Goal: Check status: Check status

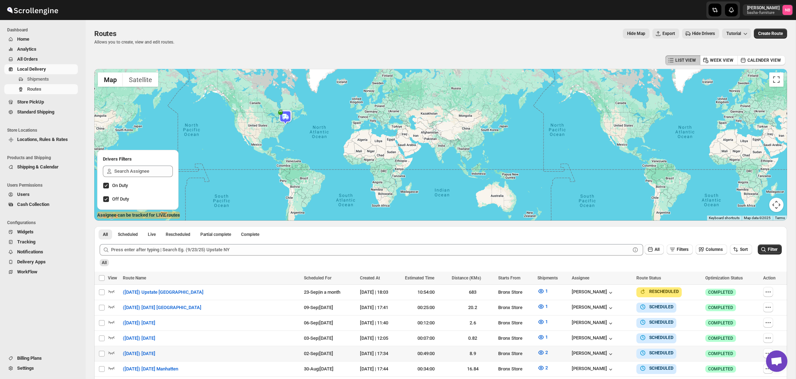
scroll to position [151, 0]
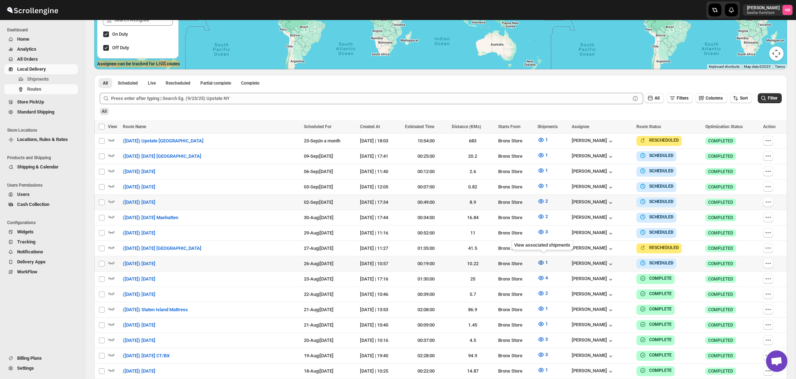
click at [546, 262] on button "1" at bounding box center [542, 262] width 19 height 11
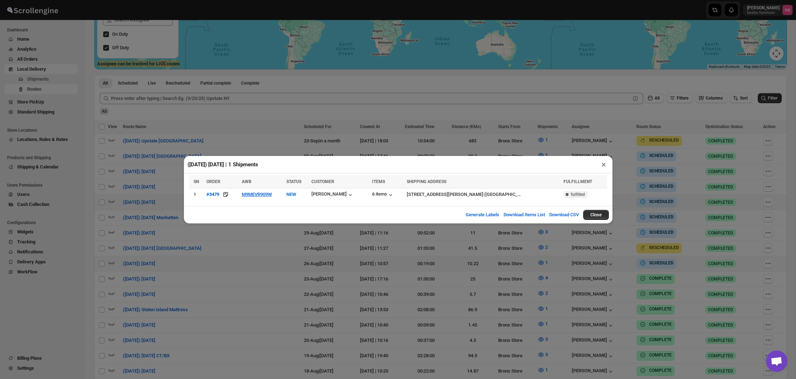
click at [471, 259] on div "([DATE]) [DATE] | 1 Shipments × SN ORDER AWB STATUS CUSTOMER ITEMS SHIPPING ADD…" at bounding box center [398, 189] width 796 height 379
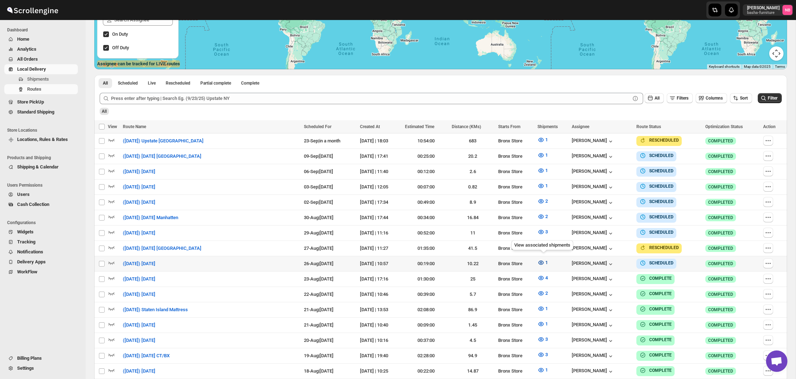
click at [542, 262] on icon "button" at bounding box center [541, 263] width 2 height 2
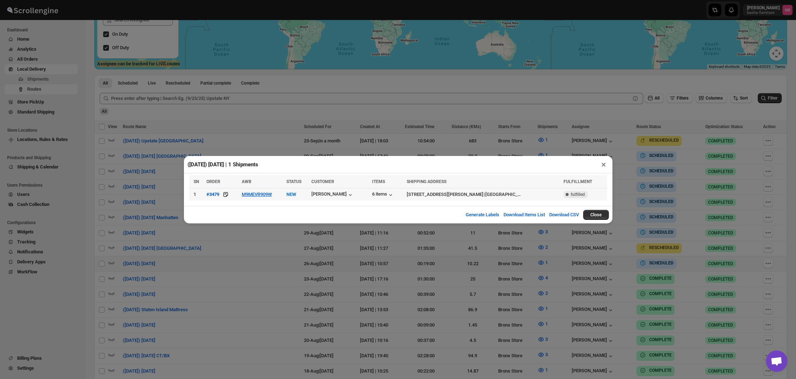
click at [384, 191] on div "6 items" at bounding box center [387, 195] width 30 height 8
click at [382, 194] on div "6 items" at bounding box center [383, 194] width 22 height 7
click at [269, 195] on button "M9MEVR909W" at bounding box center [257, 194] width 30 height 5
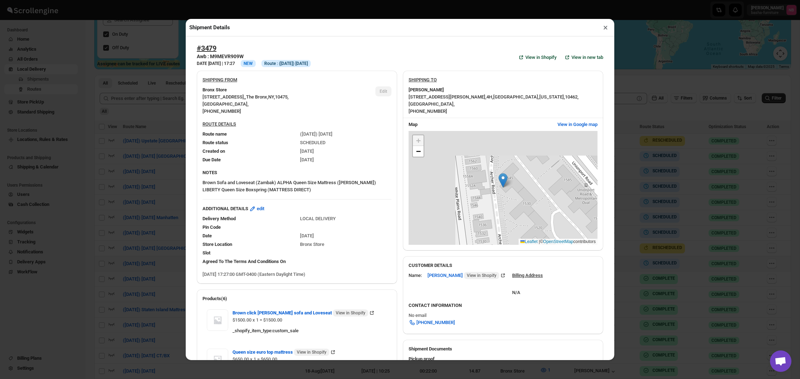
click at [152, 173] on div "Shipment Details × #3479 Awb : M9MEVR909W DATE [DATE] | 17:27 Info NEW Info Rou…" at bounding box center [400, 189] width 800 height 379
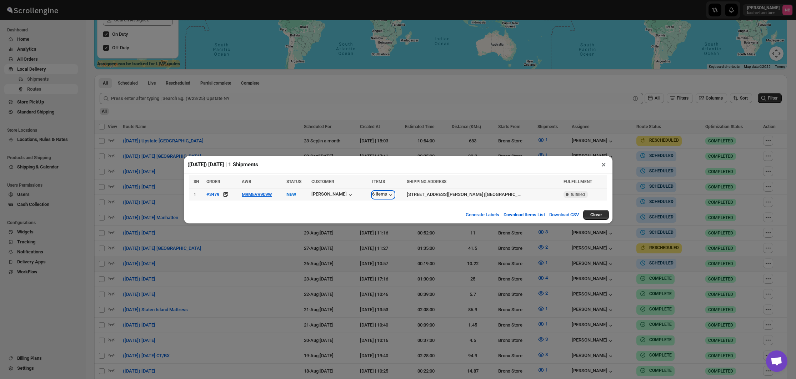
click at [376, 192] on div "6 items" at bounding box center [383, 194] width 22 height 7
click at [381, 196] on div "6 items" at bounding box center [383, 194] width 22 height 7
click at [379, 196] on div "6 items" at bounding box center [383, 194] width 22 height 7
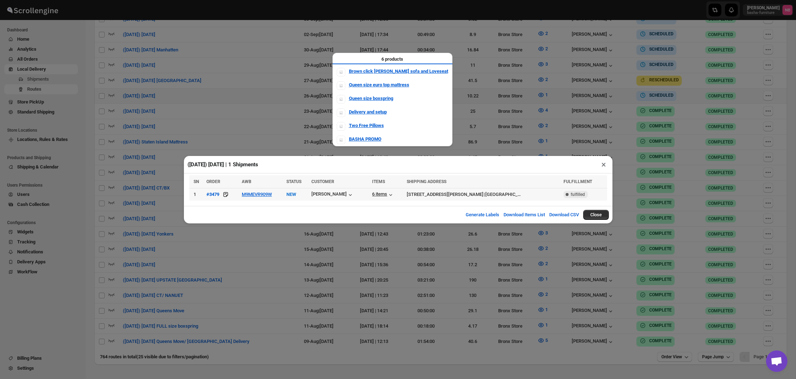
scroll to position [332, 0]
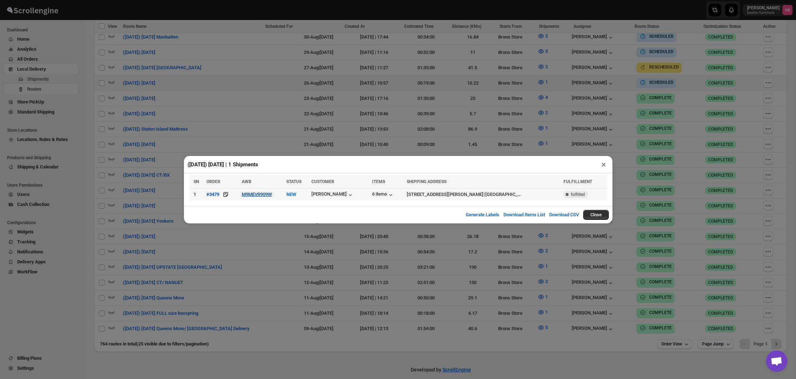
click at [256, 194] on button "M9MEVR909W" at bounding box center [257, 194] width 30 height 5
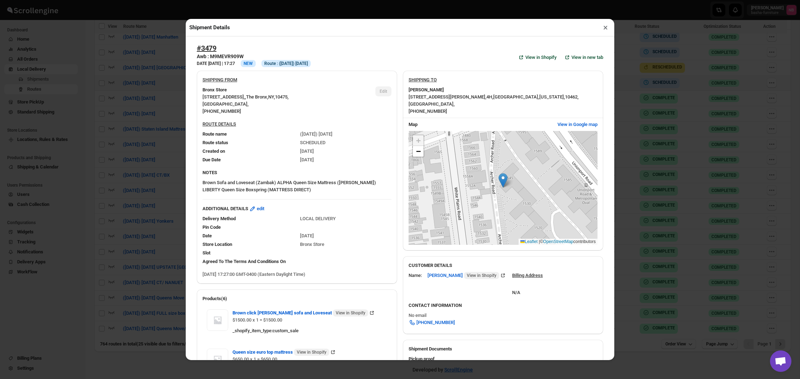
click at [98, 84] on div "Shipment Details × #3479 Awb : M9MEVR909W DATE [DATE] | 17:27 Info NEW Info Rou…" at bounding box center [400, 189] width 800 height 379
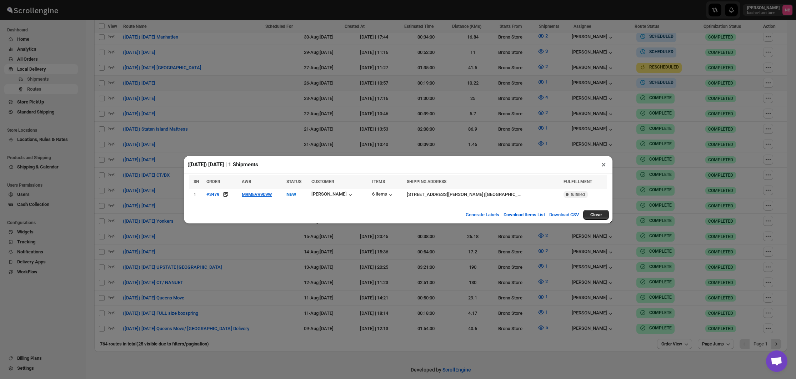
drag, startPoint x: 261, startPoint y: 101, endPoint x: 283, endPoint y: 99, distance: 21.9
click at [264, 101] on div "([DATE]) [DATE] | 1 Shipments × SN ORDER AWB STATUS CUSTOMER ITEMS SHIPPING ADD…" at bounding box center [398, 189] width 796 height 379
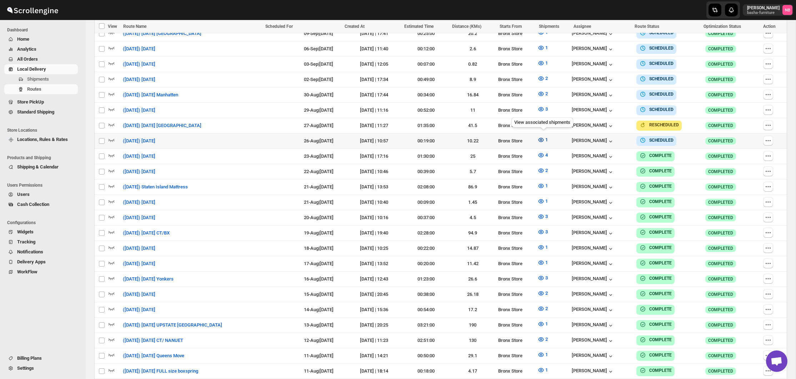
scroll to position [274, 0]
click at [546, 138] on span "1" at bounding box center [546, 139] width 2 height 5
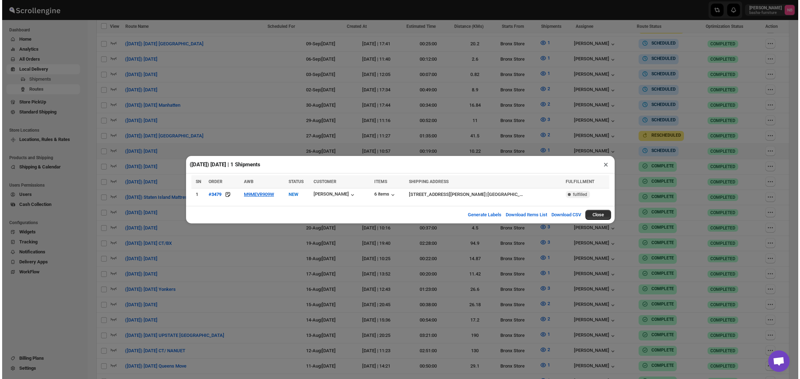
scroll to position [332, 0]
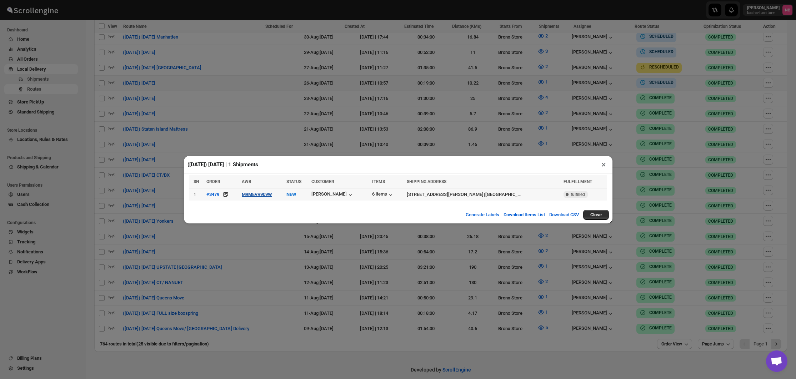
click at [260, 193] on button "M9MEVR909W" at bounding box center [257, 194] width 30 height 5
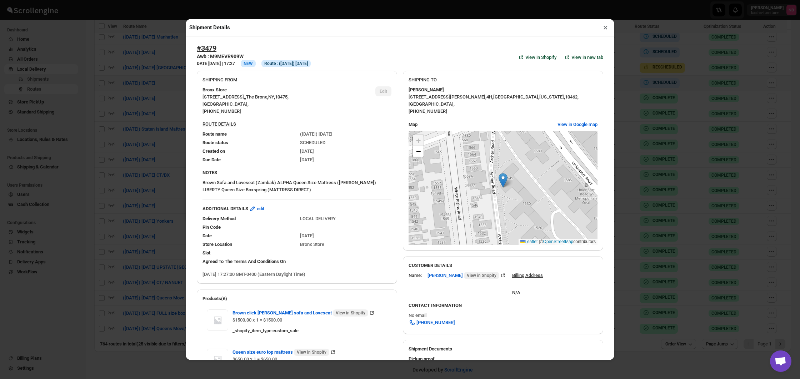
click at [99, 127] on div "Shipment Details × #3479 Awb : M9MEVR909W DATE [DATE] | 17:27 Info NEW Info Rou…" at bounding box center [400, 189] width 800 height 379
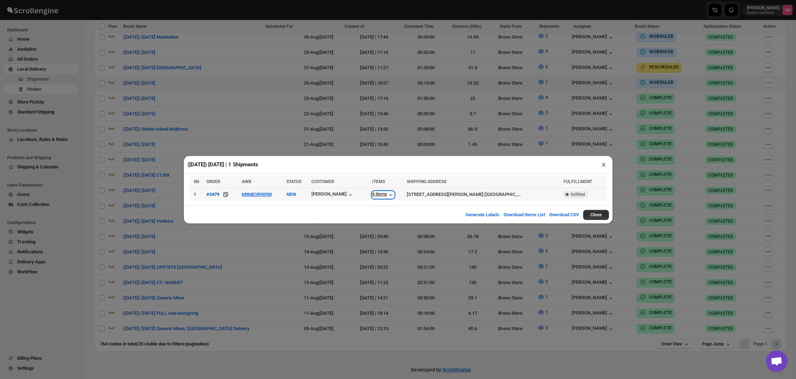
click at [381, 194] on div "6 items" at bounding box center [383, 194] width 22 height 7
click at [384, 196] on div "6 items" at bounding box center [383, 194] width 22 height 7
click at [251, 194] on button "M9MEVR909W" at bounding box center [257, 194] width 30 height 5
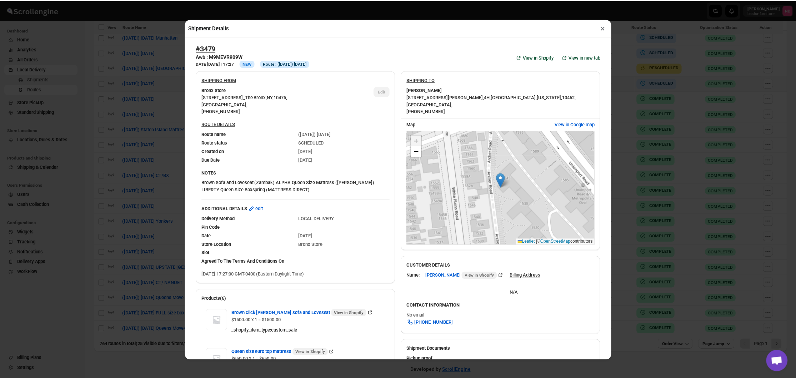
scroll to position [0, 0]
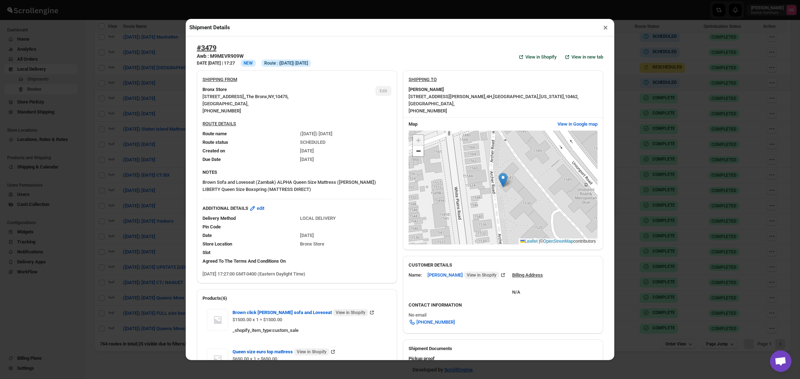
click at [166, 140] on div "Shipment Details × #3479 Awb : M9MEVR909W DATE [DATE] | 17:27 Info NEW Info Rou…" at bounding box center [400, 189] width 800 height 379
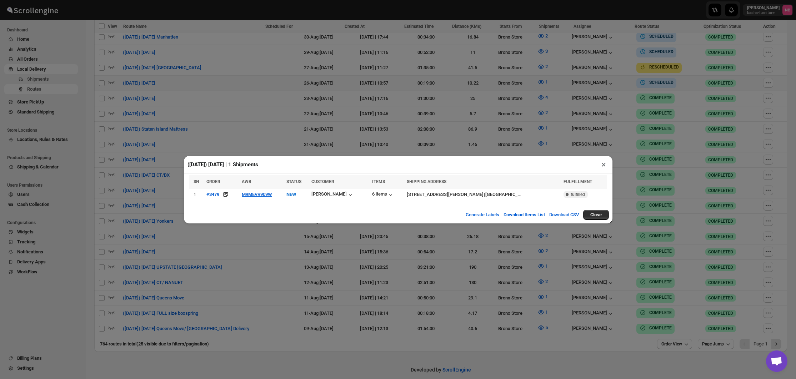
click at [166, 140] on div "([DATE]) [DATE] | 1 Shipments × SN ORDER AWB STATUS CUSTOMER ITEMS SHIPPING ADD…" at bounding box center [398, 189] width 796 height 379
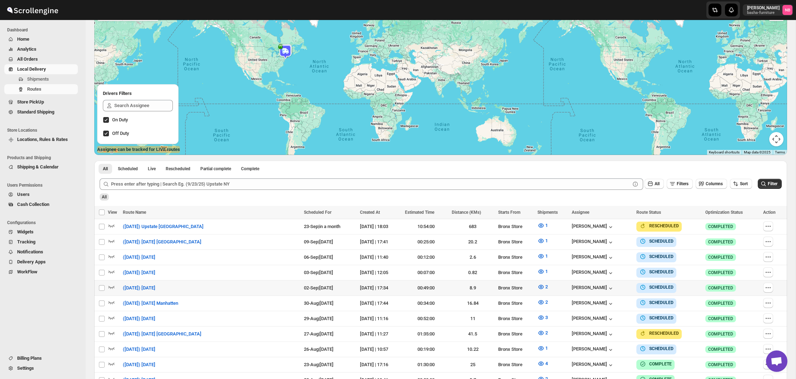
scroll to position [70, 0]
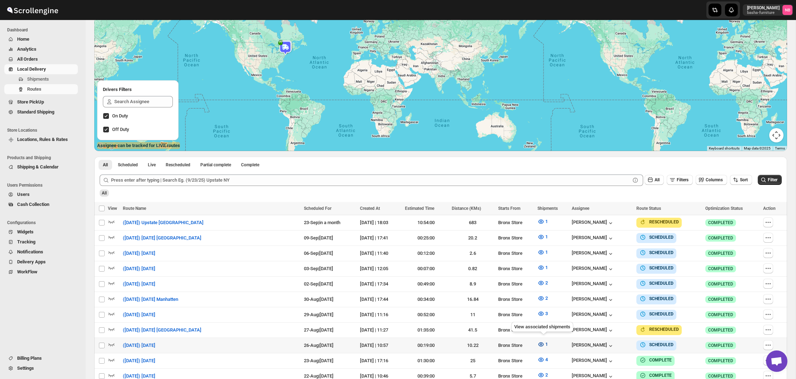
click at [541, 342] on icon "button" at bounding box center [540, 344] width 7 height 7
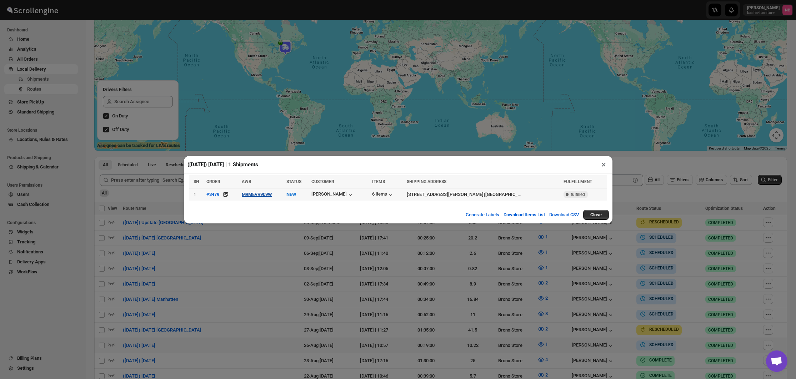
click at [265, 194] on button "M9MEVR909W" at bounding box center [257, 194] width 30 height 5
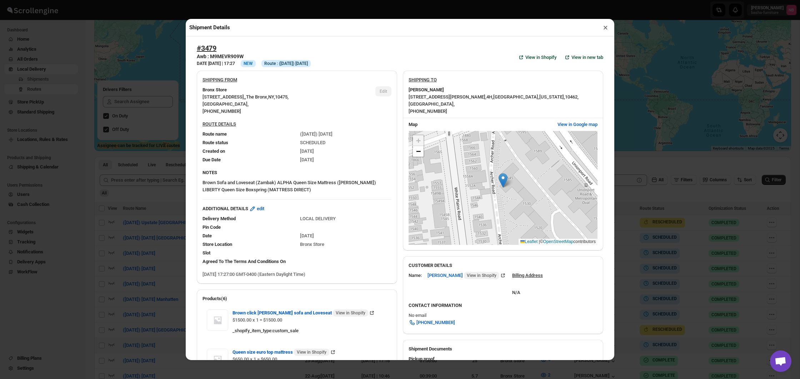
click at [145, 177] on div "Shipment Details × #3479 Awb : M9MEVR909W DATE [DATE] | 17:27 Info NEW Info Rou…" at bounding box center [400, 189] width 800 height 379
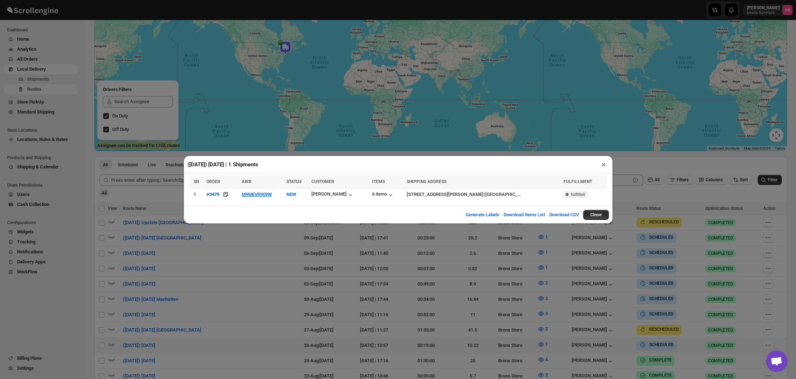
click at [625, 340] on div "([DATE]) [DATE] | 1 Shipments × SN ORDER AWB STATUS CUSTOMER ITEMS SHIPPING ADD…" at bounding box center [398, 189] width 796 height 379
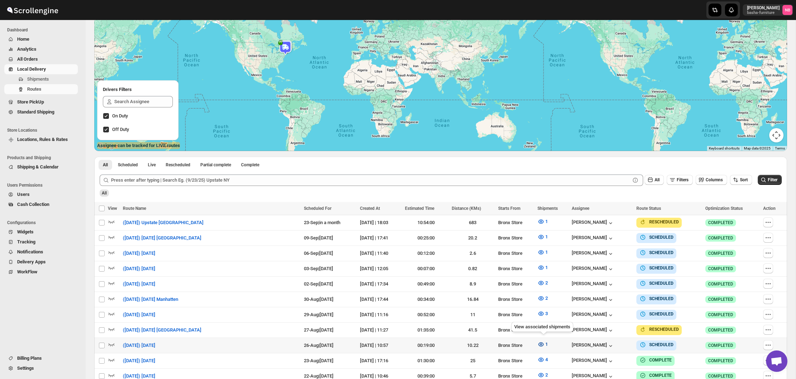
click at [542, 342] on icon "button" at bounding box center [540, 344] width 7 height 7
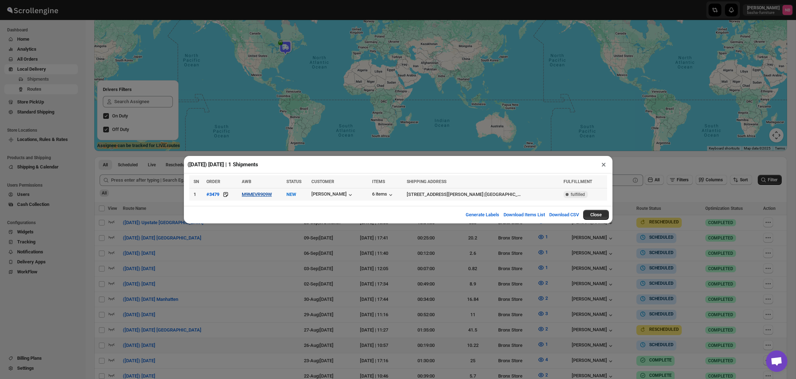
click at [271, 194] on button "M9MEVR909W" at bounding box center [257, 194] width 30 height 5
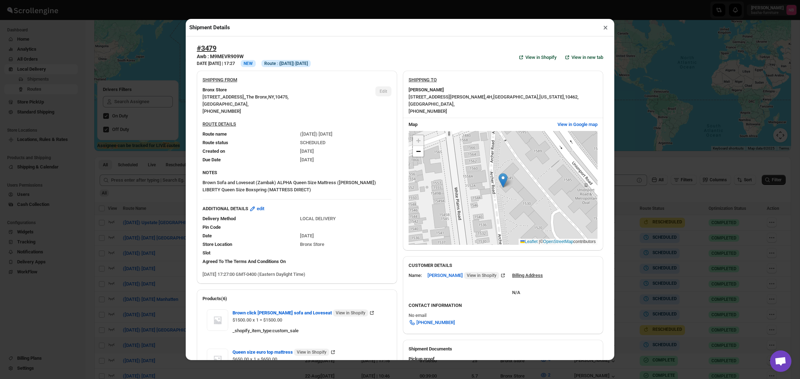
click at [154, 189] on div "Shipment Details × #3479 Awb : M9MEVR909W DATE [DATE] | 17:27 Info NEW Info Rou…" at bounding box center [400, 189] width 800 height 379
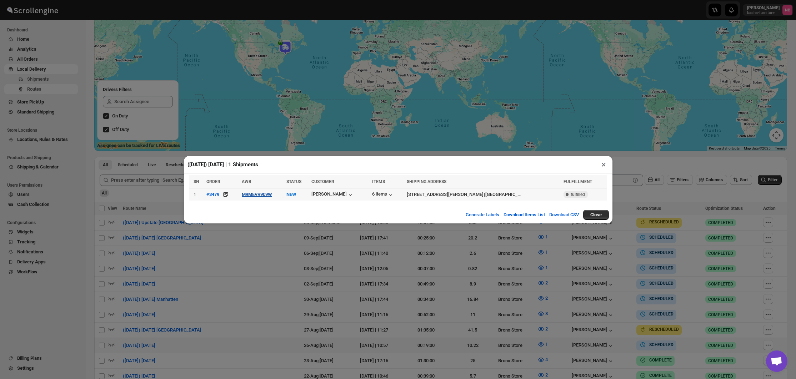
click at [265, 196] on button "M9MEVR909W" at bounding box center [257, 194] width 30 height 5
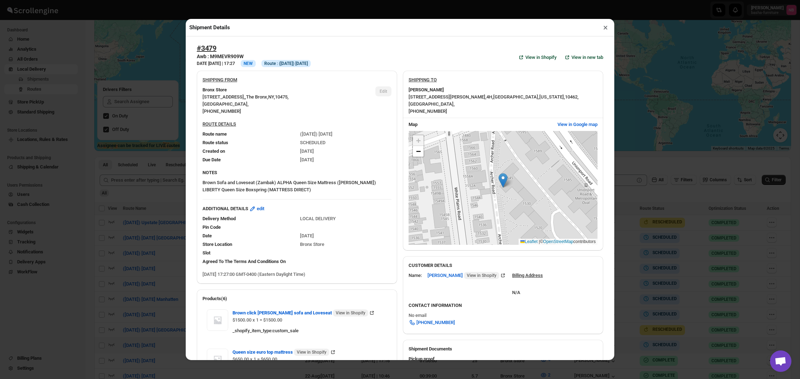
click at [183, 177] on div "Shipment Details × #3479 Awb : M9MEVR909W DATE [DATE] | 17:27 Info NEW Info Rou…" at bounding box center [400, 189] width 800 height 379
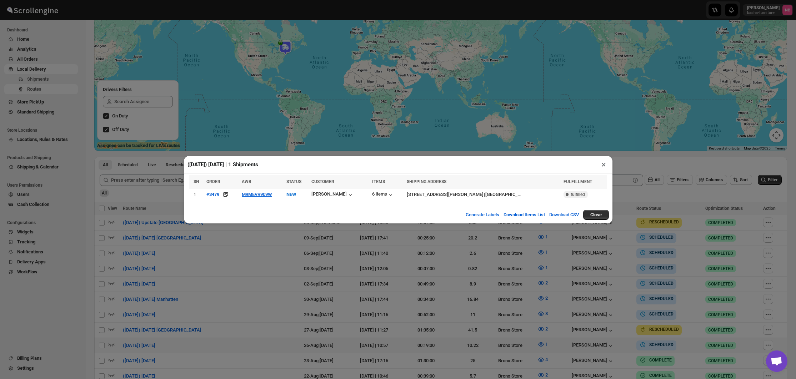
click at [181, 164] on div "([DATE]) [DATE] | 1 Shipments × SN ORDER AWB STATUS CUSTOMER ITEMS SHIPPING ADD…" at bounding box center [398, 189] width 796 height 379
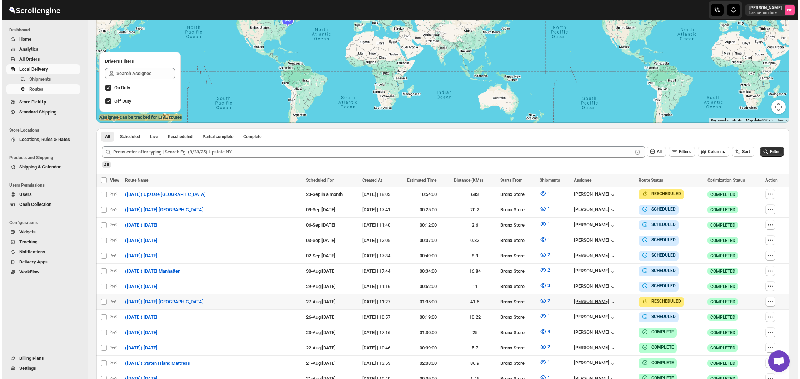
scroll to position [119, 0]
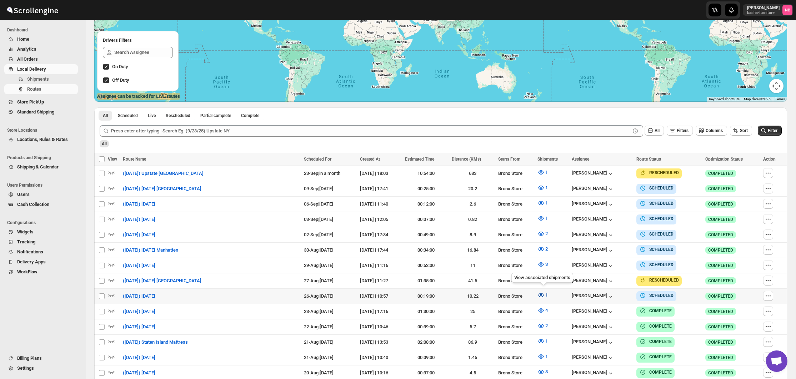
click at [538, 291] on button "1" at bounding box center [542, 295] width 19 height 11
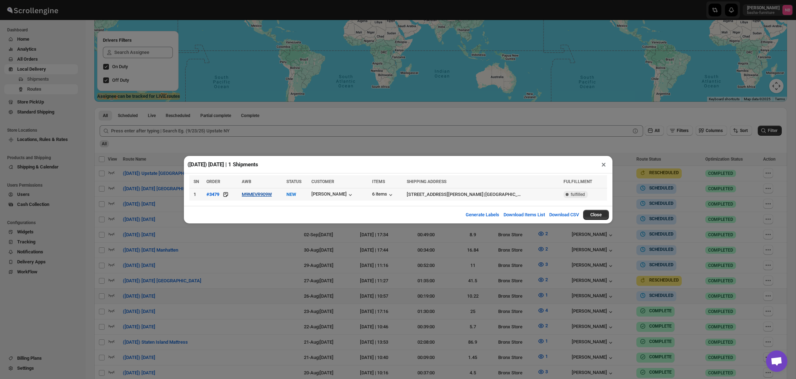
click at [272, 192] on button "M9MEVR909W" at bounding box center [257, 194] width 30 height 5
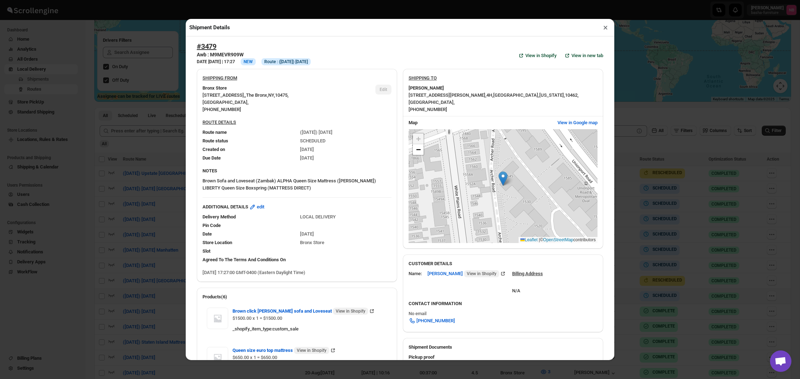
scroll to position [0, 0]
click at [142, 137] on div "Shipment Details × #3479 Awb : M9MEVR909W DATE [DATE] | 17:27 Info NEW Info Rou…" at bounding box center [400, 189] width 800 height 379
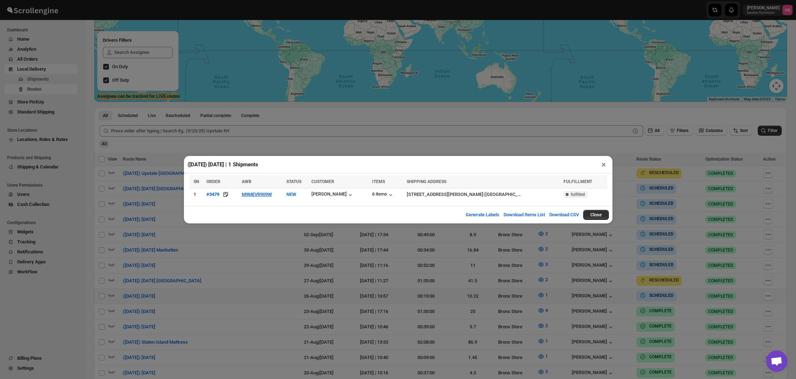
click at [566, 289] on div "([DATE]) [DATE] | 1 Shipments × SN ORDER AWB STATUS CUSTOMER ITEMS SHIPPING ADD…" at bounding box center [398, 189] width 796 height 379
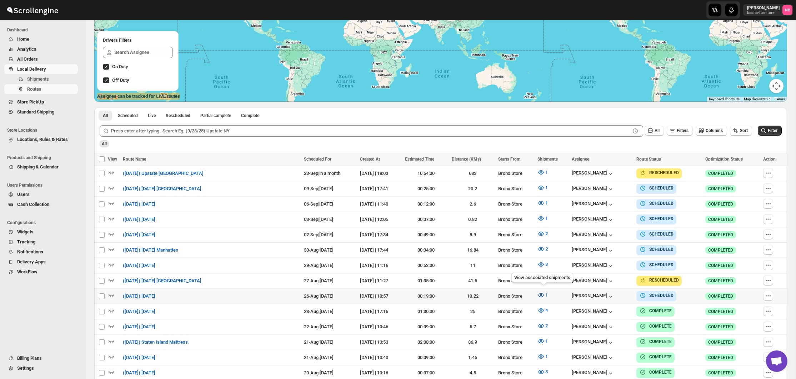
click at [543, 292] on icon "button" at bounding box center [540, 295] width 7 height 7
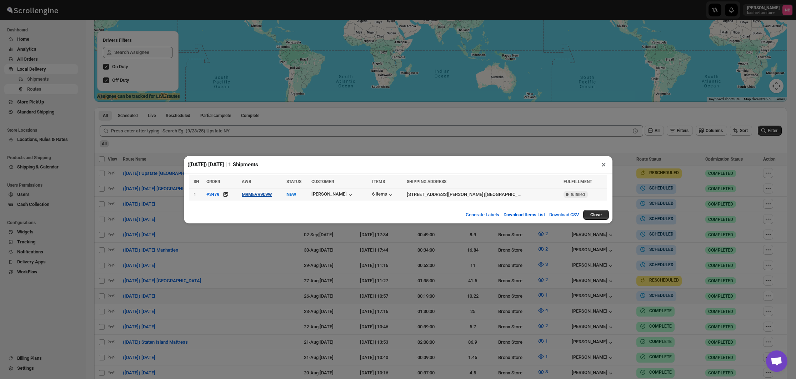
click at [271, 197] on button "M9MEVR909W" at bounding box center [257, 194] width 30 height 5
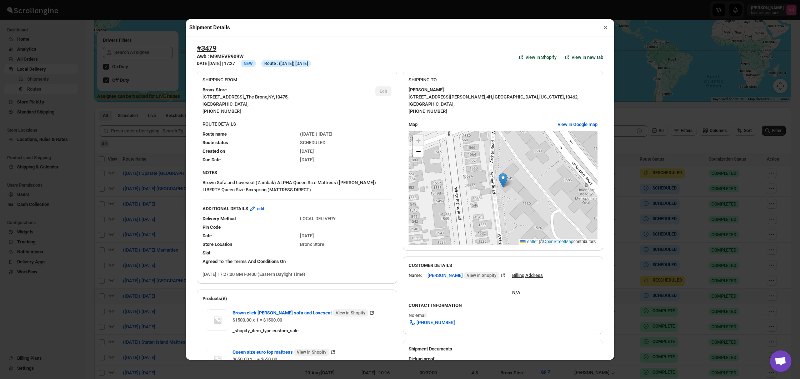
click at [142, 82] on div "Shipment Details × #3479 Awb : M9MEVR909W DATE [DATE] | 17:27 Info NEW Info Rou…" at bounding box center [400, 189] width 800 height 379
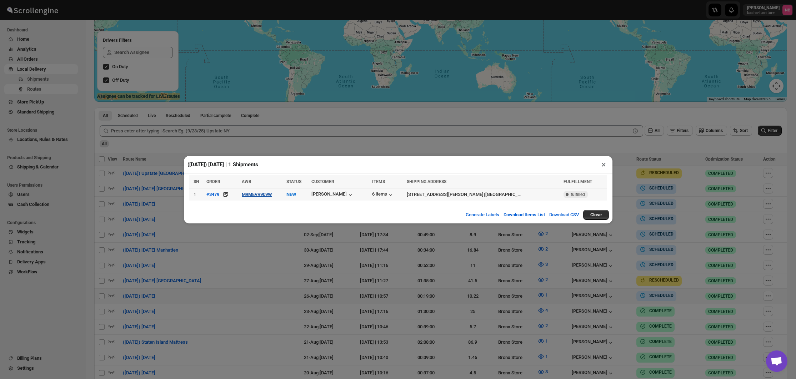
click at [258, 192] on button "M9MEVR909W" at bounding box center [257, 194] width 30 height 5
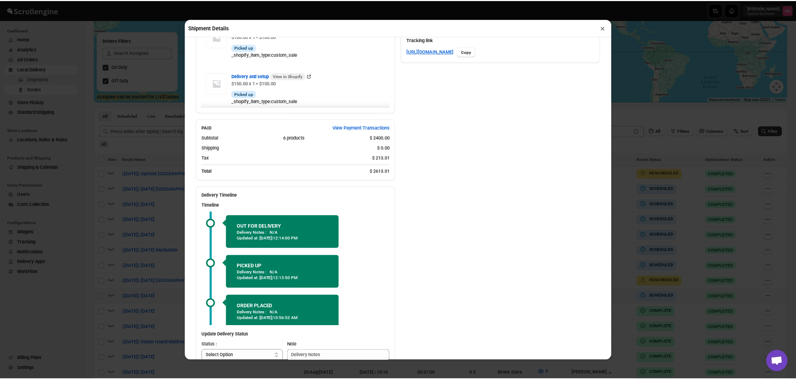
scroll to position [377, 0]
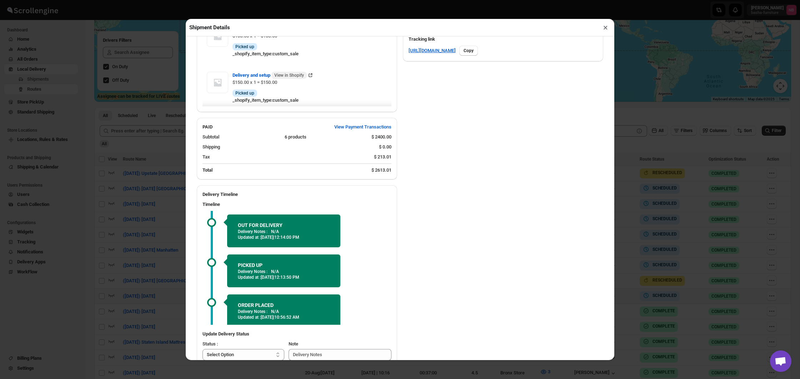
click at [151, 105] on div "Shipment Details × #3479 Awb : M9MEVR909W DATE [DATE] | 17:27 Info OUT FOR DELI…" at bounding box center [400, 189] width 800 height 379
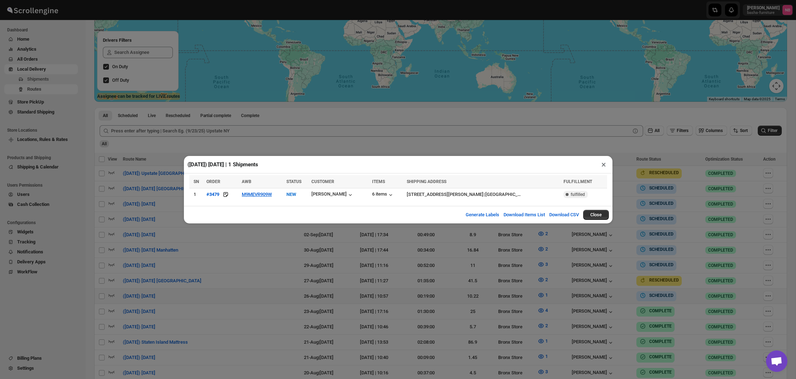
click at [277, 90] on div "([DATE]) [DATE] | 1 Shipments × SN ORDER AWB STATUS CUSTOMER ITEMS SHIPPING ADD…" at bounding box center [398, 189] width 796 height 379
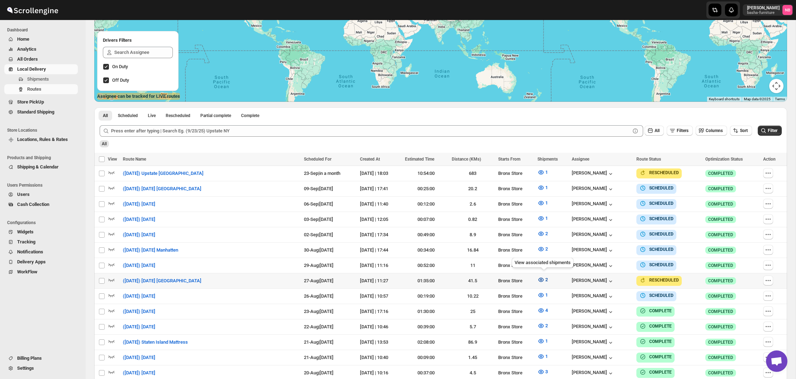
click at [541, 281] on button "2" at bounding box center [542, 279] width 19 height 11
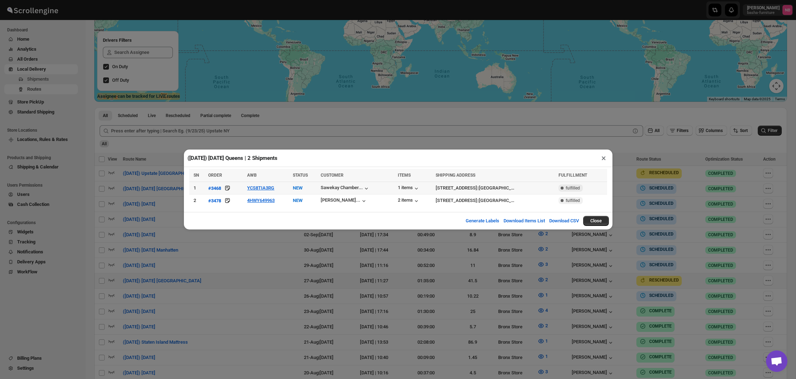
click at [396, 193] on td "1 items" at bounding box center [415, 188] width 38 height 12
click at [398, 191] on div "1 items" at bounding box center [409, 188] width 22 height 7
click at [398, 200] on div "2 items" at bounding box center [409, 200] width 22 height 7
click at [442, 272] on div "([DATE]) [DATE] Queens | 2 Shipments × SN ORDER AWB STATUS CUSTOMER ITEMS SHIPP…" at bounding box center [398, 189] width 796 height 379
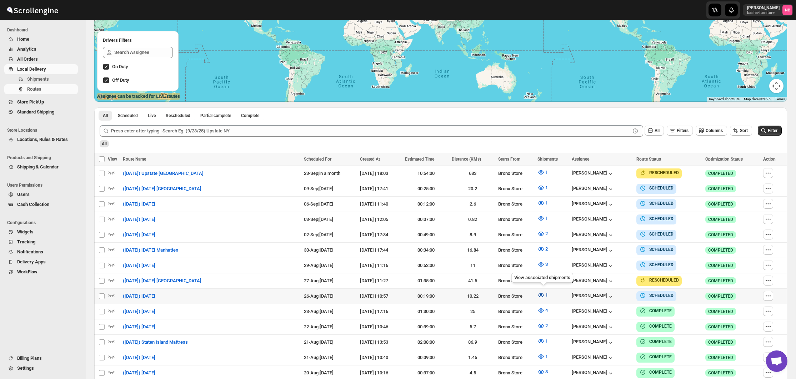
click at [541, 293] on icon "button" at bounding box center [540, 295] width 7 height 7
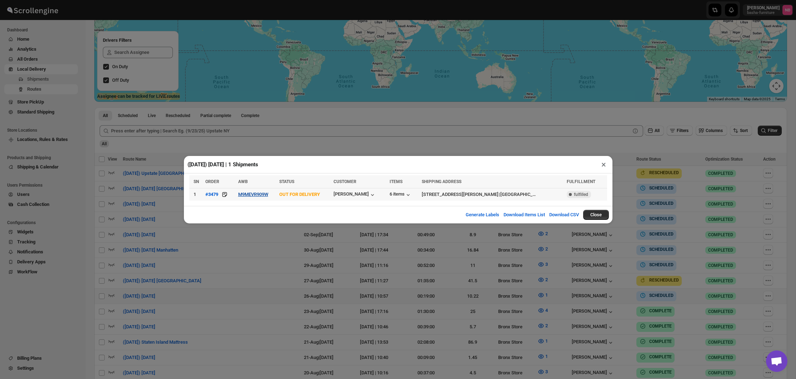
click at [245, 196] on button "M9MEVR909W" at bounding box center [253, 194] width 30 height 5
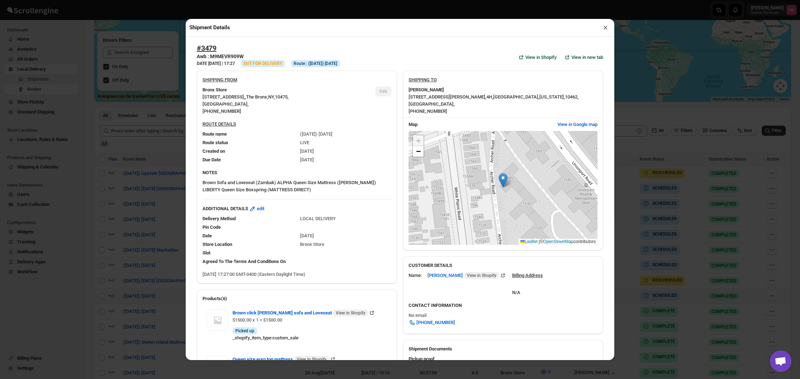
click at [119, 182] on div "Shipment Details × #3479 Awb : M9MEVR909W DATE [DATE] | 17:27 Info OUT FOR DELI…" at bounding box center [400, 189] width 800 height 379
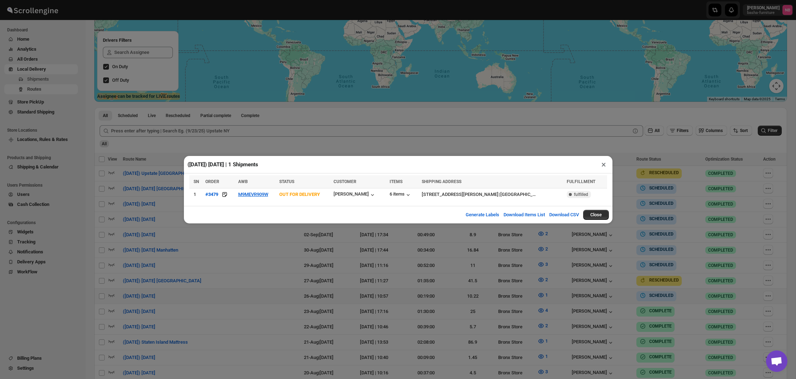
click at [119, 182] on div "([DATE]) [DATE] | 1 Shipments × SN ORDER AWB STATUS CUSTOMER ITEMS SHIPPING ADD…" at bounding box center [398, 189] width 796 height 379
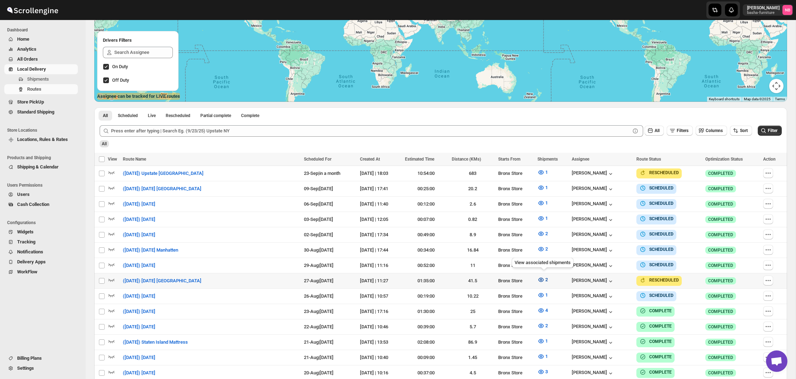
click at [540, 277] on icon "button" at bounding box center [540, 279] width 7 height 7
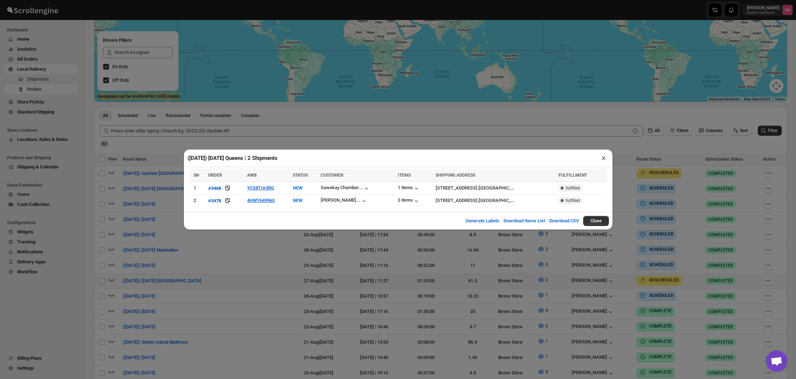
click at [543, 291] on div "([DATE]) [DATE] Queens | 2 Shipments × SN ORDER AWB STATUS CUSTOMER ITEMS SHIPP…" at bounding box center [398, 189] width 796 height 379
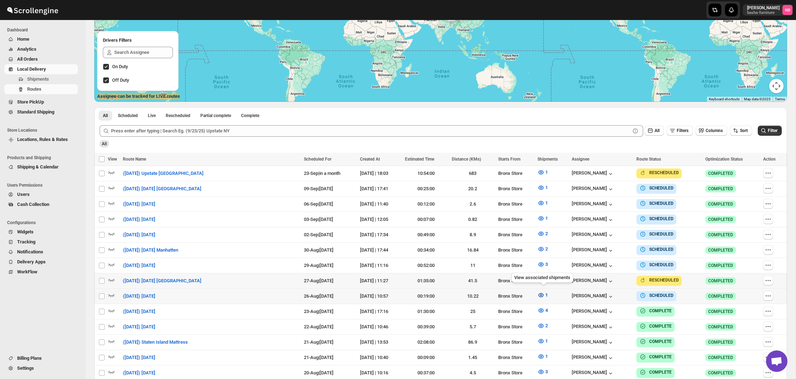
click at [543, 292] on icon "button" at bounding box center [540, 295] width 7 height 7
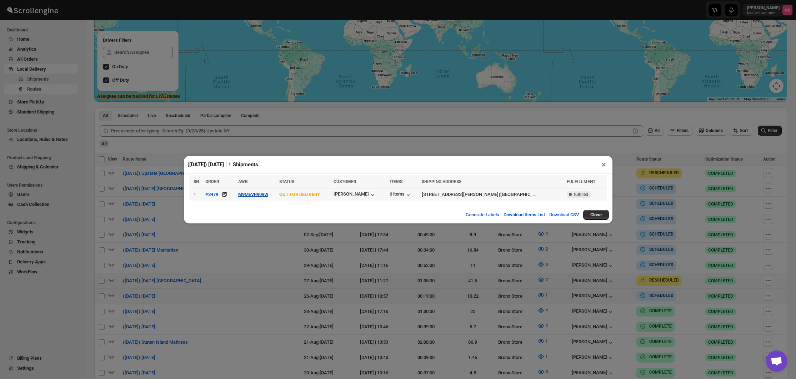
click at [261, 193] on button "M9MEVR909W" at bounding box center [253, 194] width 30 height 5
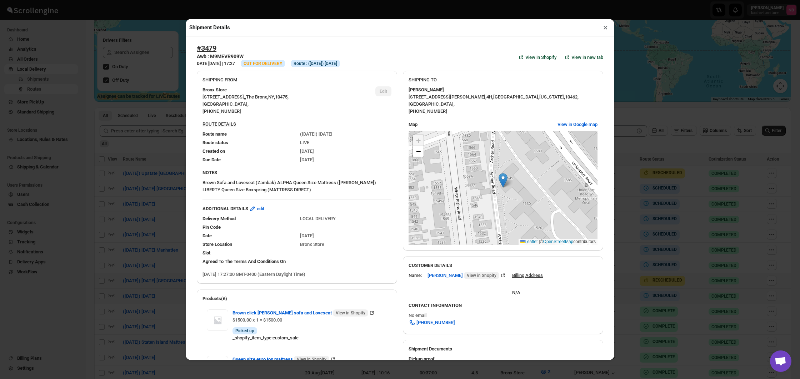
click at [122, 176] on div "Shipment Details × #3479 Awb : M9MEVR909W DATE [DATE] | 17:27 Info OUT FOR DELI…" at bounding box center [400, 189] width 800 height 379
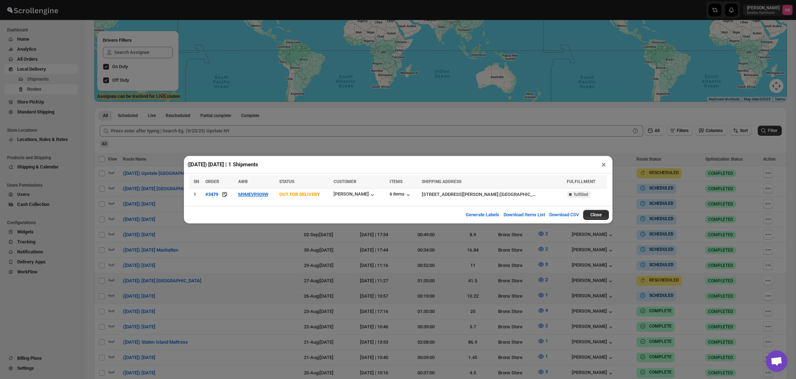
click at [477, 298] on div "([DATE]) [DATE] | 1 Shipments × SN ORDER AWB STATUS CUSTOMER ITEMS SHIPPING ADD…" at bounding box center [398, 189] width 796 height 379
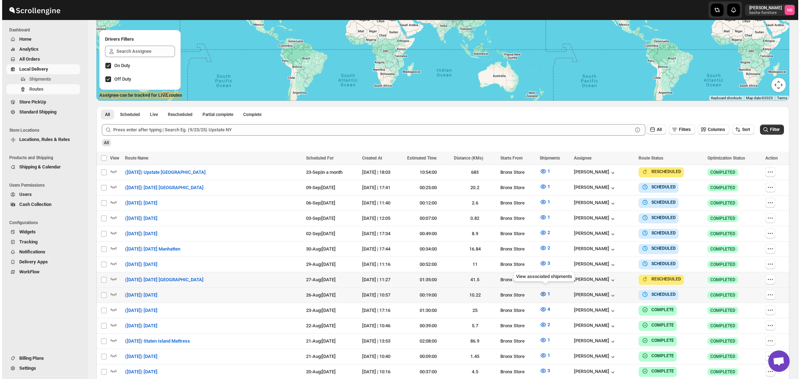
scroll to position [120, 0]
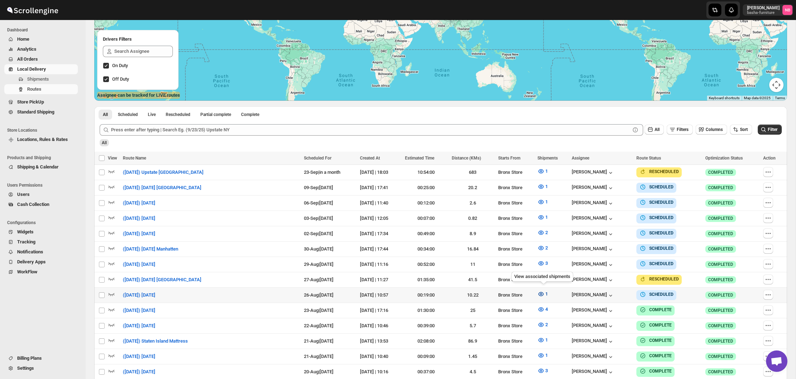
click at [545, 291] on icon "button" at bounding box center [540, 294] width 7 height 7
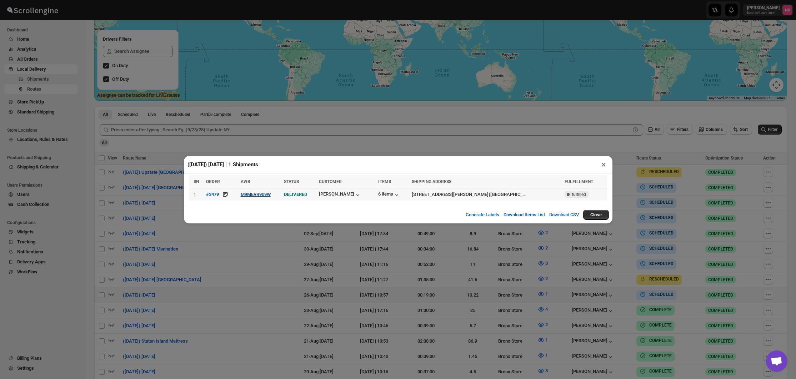
click at [271, 195] on button "M9MEVR909W" at bounding box center [256, 194] width 30 height 5
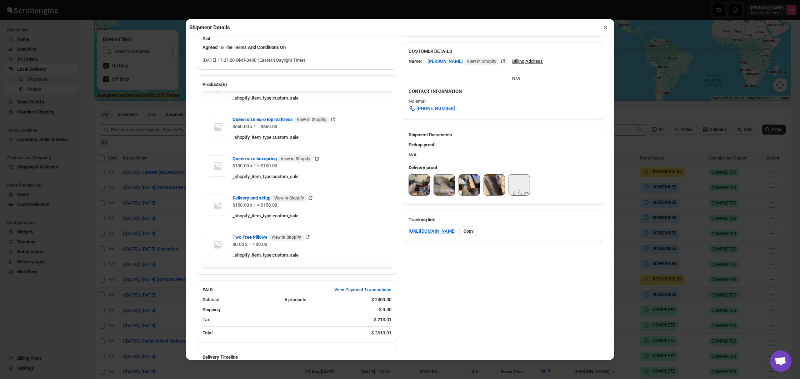
scroll to position [19, 0]
click at [418, 188] on img at bounding box center [419, 185] width 21 height 21
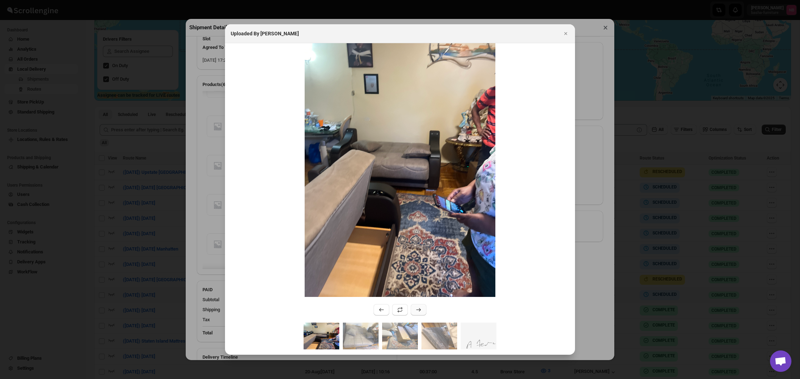
click at [416, 309] on icon ":rqdu:" at bounding box center [418, 309] width 7 height 7
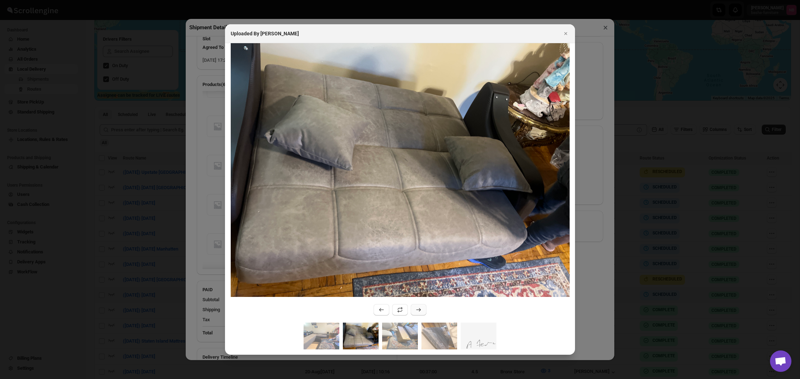
click at [416, 309] on icon ":rqdu:" at bounding box center [418, 309] width 7 height 7
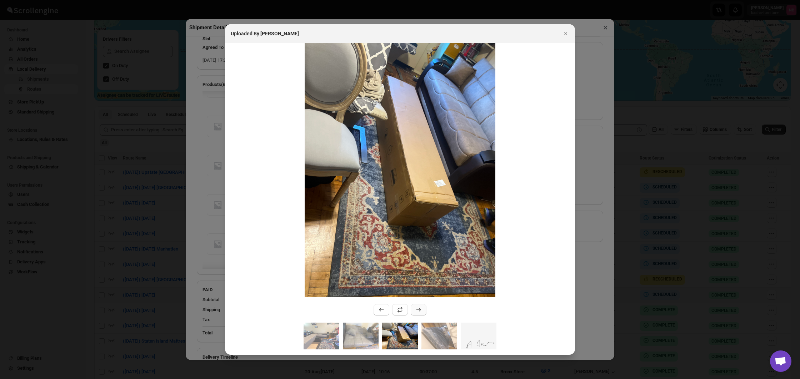
click at [416, 309] on icon ":rqdu:" at bounding box center [418, 309] width 7 height 7
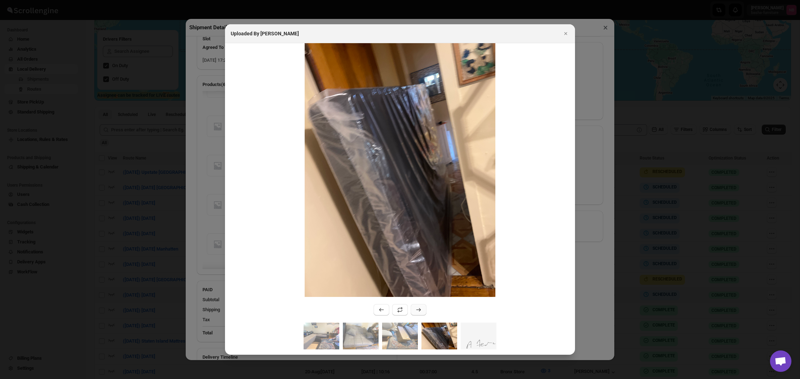
click at [416, 309] on icon ":rqdu:" at bounding box center [418, 309] width 7 height 7
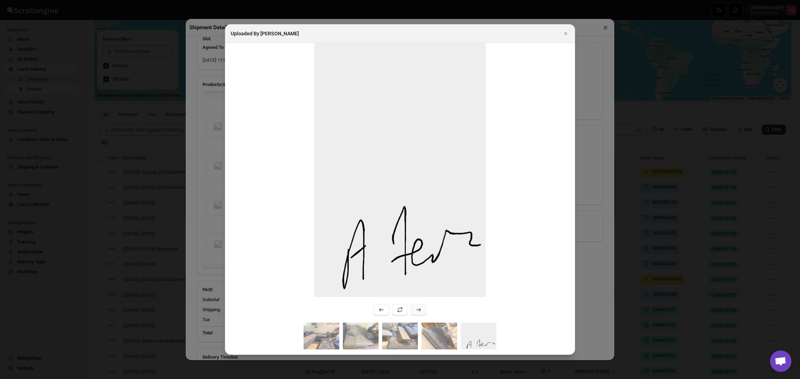
click at [416, 309] on icon ":rqdu:" at bounding box center [418, 309] width 7 height 7
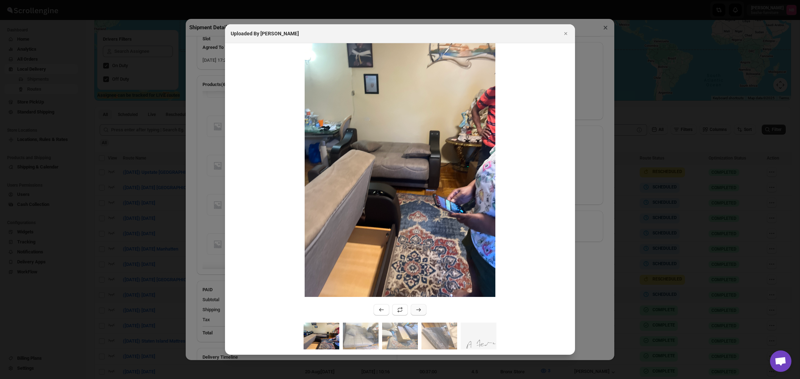
click at [416, 309] on icon ":rqdu:" at bounding box center [418, 309] width 7 height 7
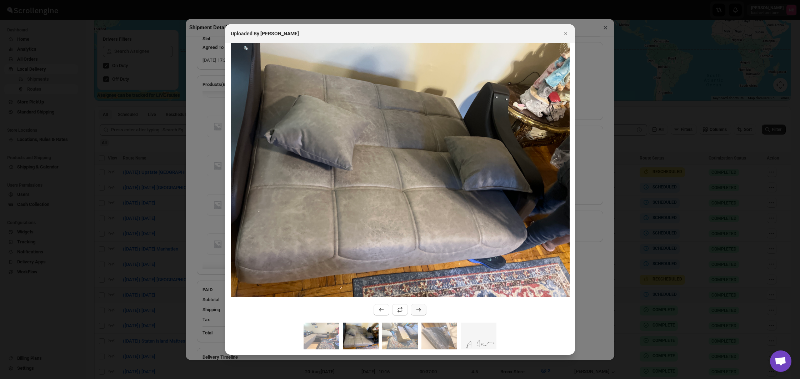
click at [416, 309] on icon ":rqdu:" at bounding box center [418, 309] width 7 height 7
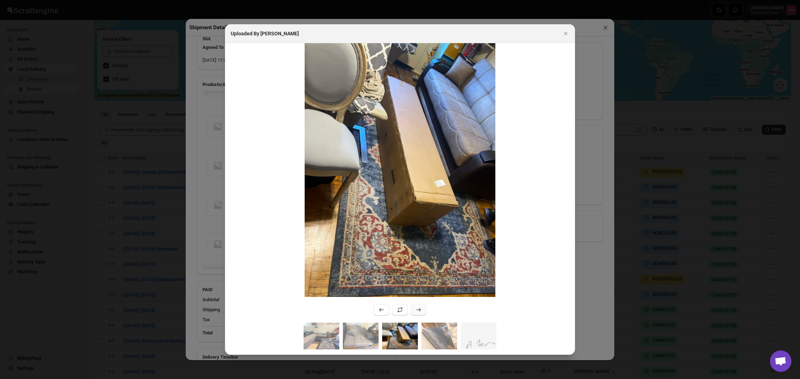
click at [416, 309] on icon ":rqdu:" at bounding box center [418, 309] width 7 height 7
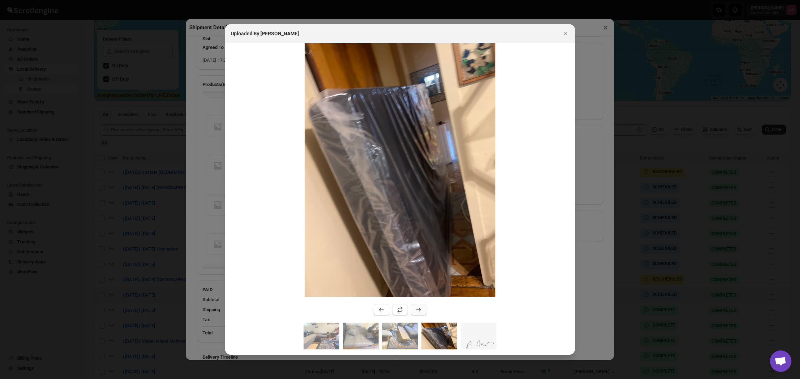
click at [416, 309] on icon ":rqdu:" at bounding box center [418, 309] width 7 height 7
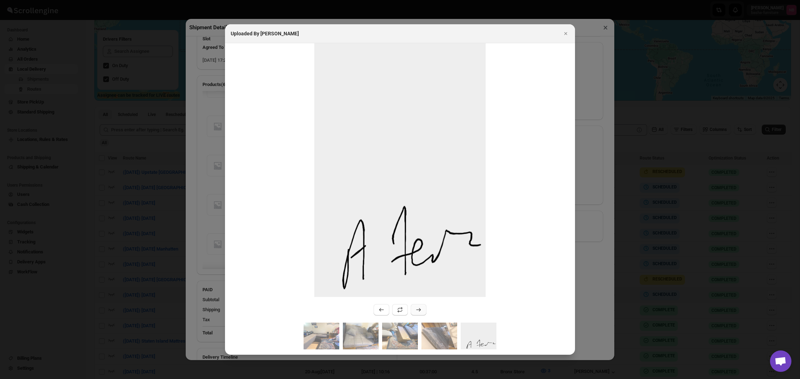
click at [416, 309] on icon ":rqdu:" at bounding box center [418, 309] width 7 height 7
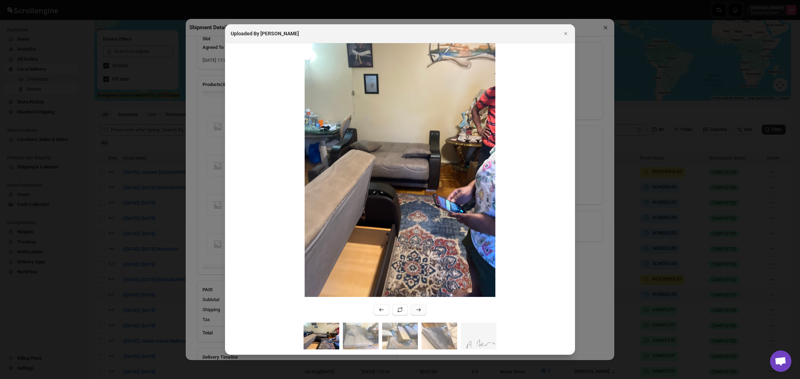
click at [416, 309] on icon ":rqdu:" at bounding box center [418, 309] width 7 height 7
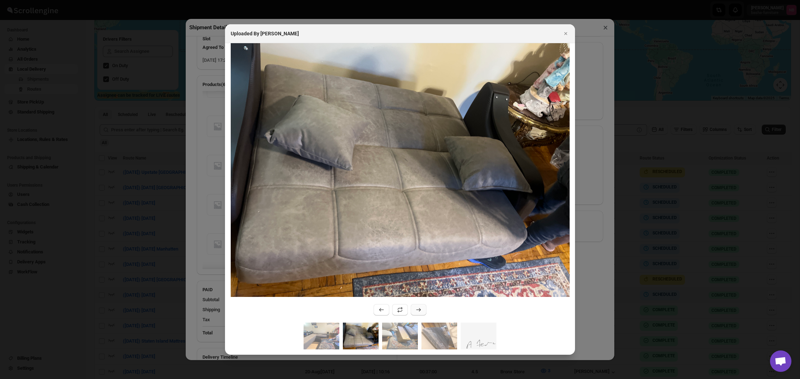
click at [416, 309] on icon ":rqdu:" at bounding box center [418, 309] width 7 height 7
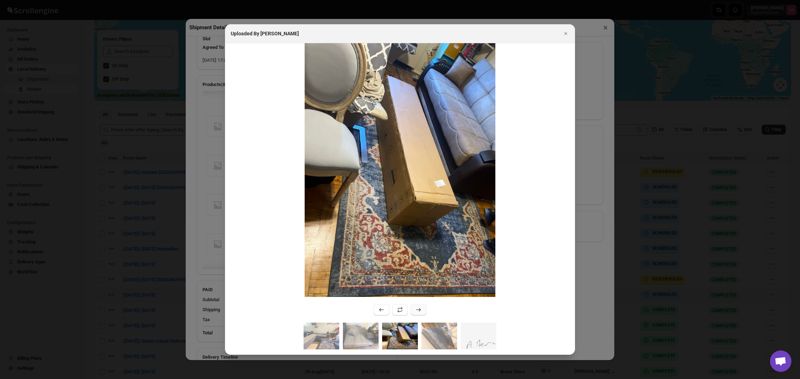
click at [416, 309] on icon ":rqdu:" at bounding box center [418, 309] width 7 height 7
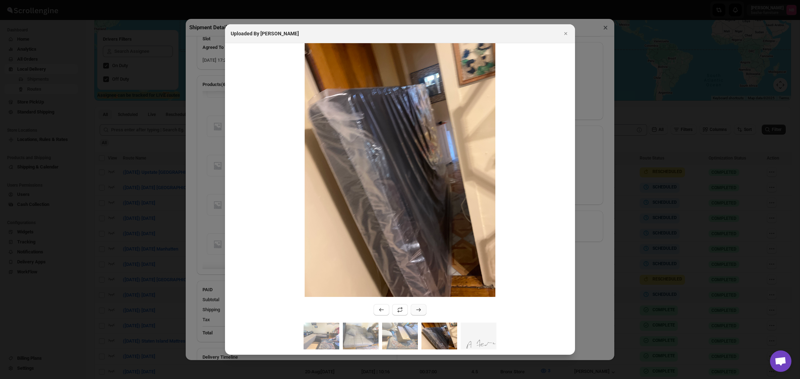
click at [416, 309] on icon ":rqdu:" at bounding box center [418, 309] width 7 height 7
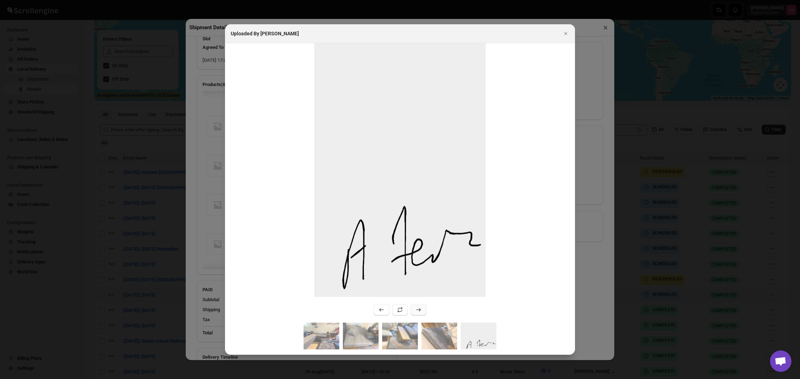
click at [416, 309] on icon ":rqdu:" at bounding box center [418, 309] width 7 height 7
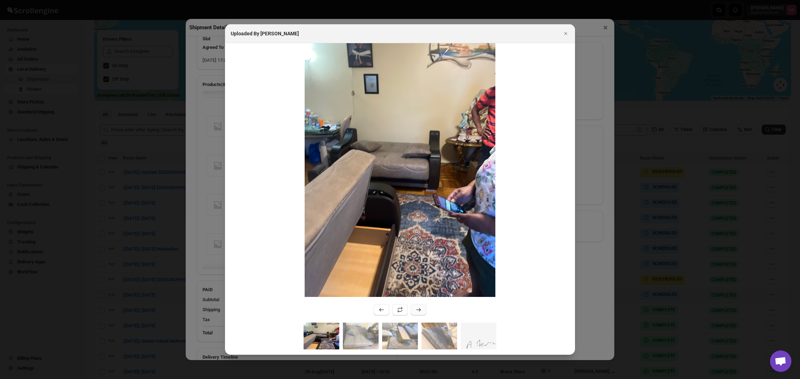
click at [416, 309] on icon ":rqdu:" at bounding box center [418, 309] width 7 height 7
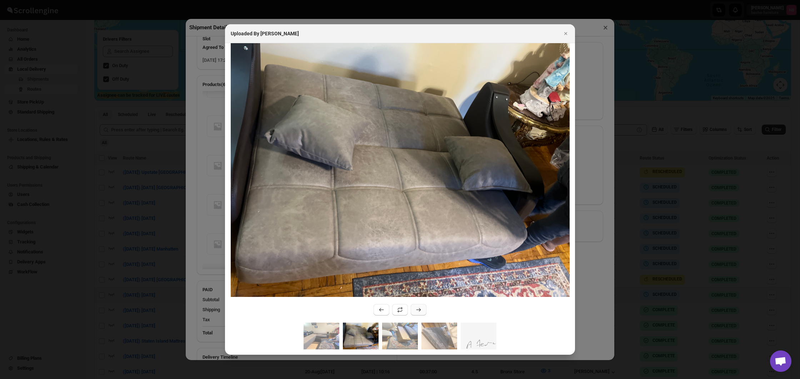
click at [416, 309] on icon ":rqdu:" at bounding box center [418, 309] width 7 height 7
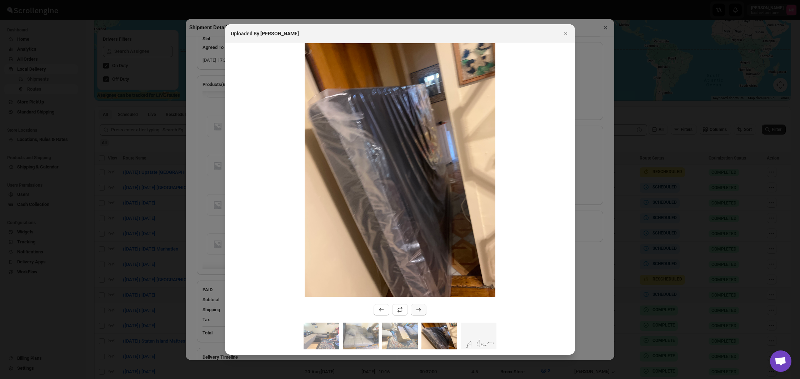
click at [416, 309] on icon ":rqdu:" at bounding box center [418, 309] width 7 height 7
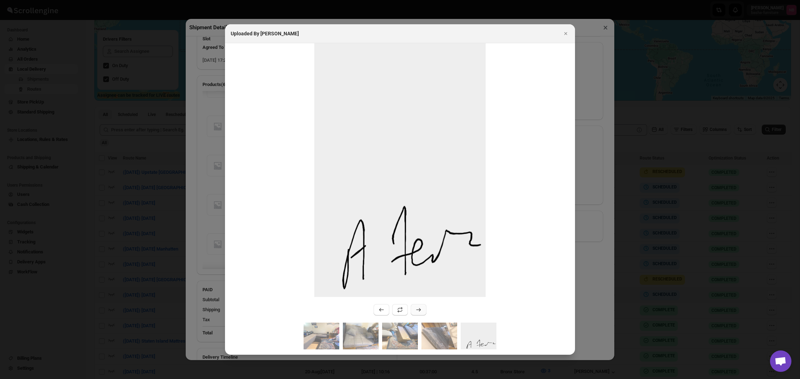
click at [416, 309] on icon ":rqdu:" at bounding box center [418, 309] width 7 height 7
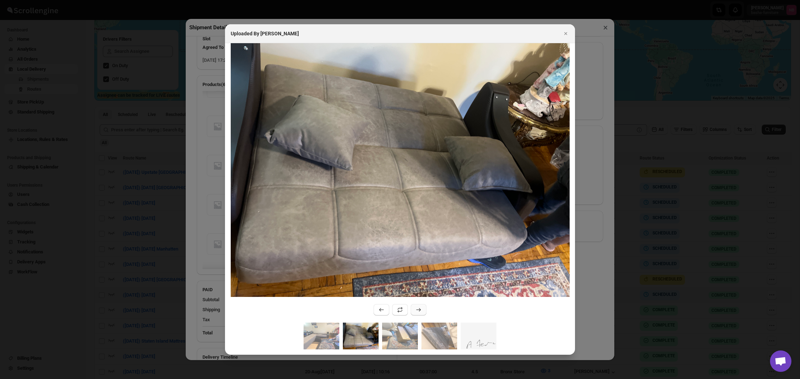
click at [416, 309] on icon ":rqdu:" at bounding box center [418, 309] width 7 height 7
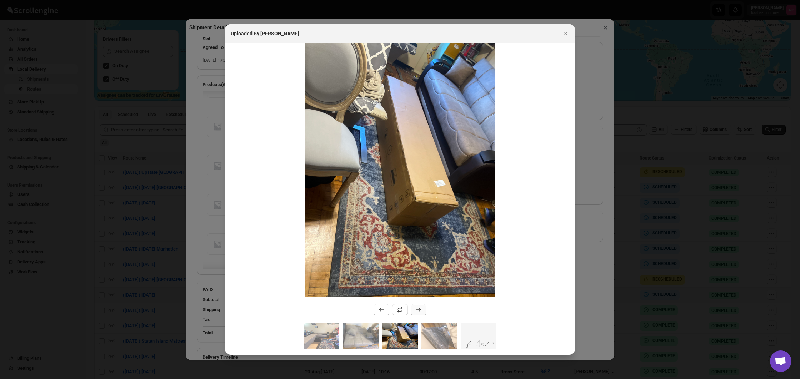
click at [416, 309] on icon ":rqdu:" at bounding box center [418, 309] width 7 height 7
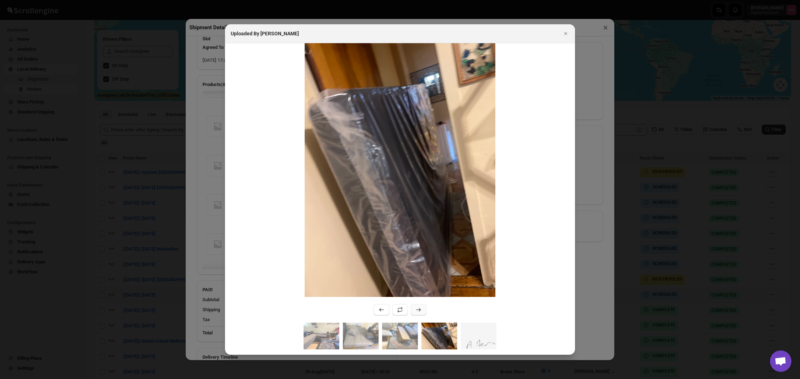
click at [416, 309] on icon ":rqdu:" at bounding box center [418, 309] width 7 height 7
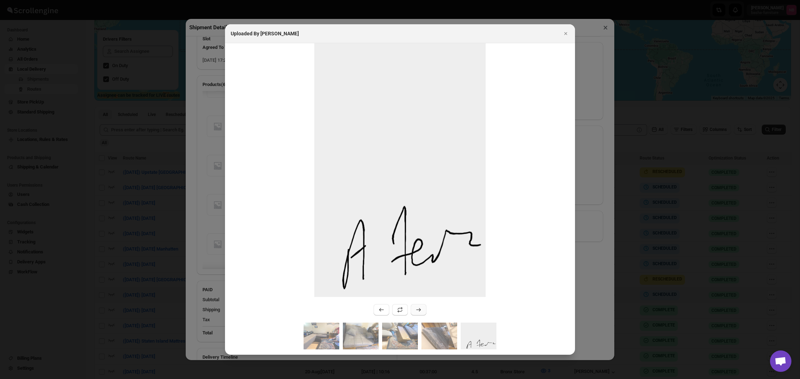
click at [416, 309] on icon ":rqdu:" at bounding box center [418, 309] width 7 height 7
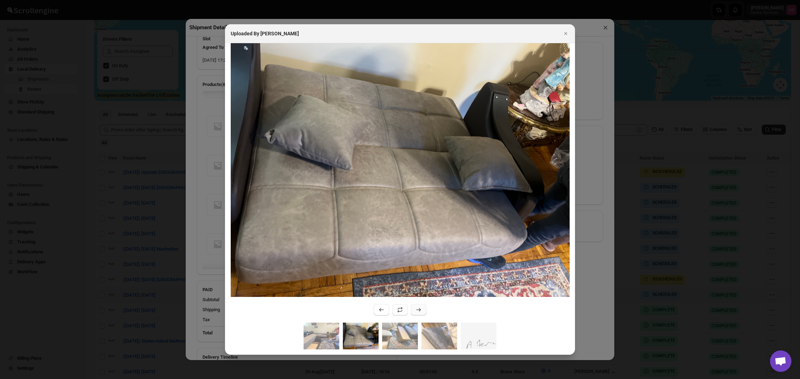
click at [416, 309] on icon ":rqdu:" at bounding box center [418, 309] width 7 height 7
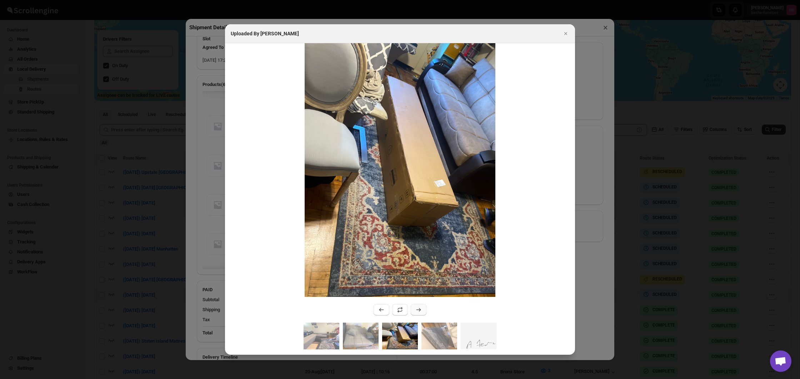
click at [416, 309] on icon ":rqdu:" at bounding box center [418, 309] width 7 height 7
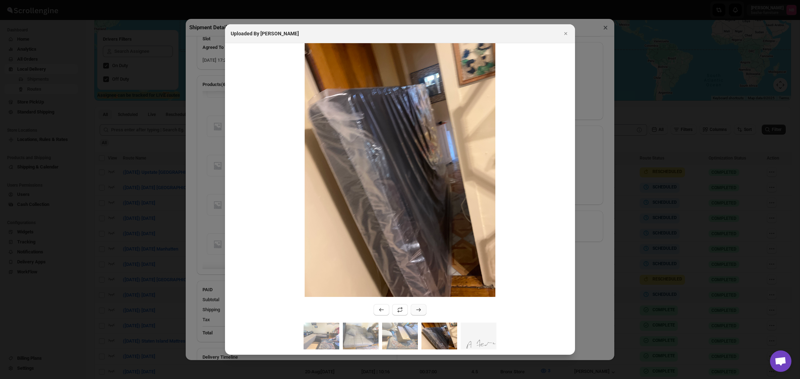
click at [416, 309] on icon ":rqdu:" at bounding box center [418, 309] width 7 height 7
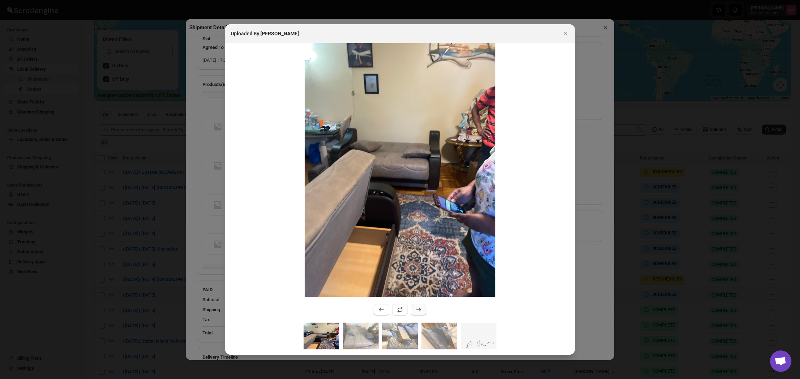
click at [416, 309] on icon ":rqdu:" at bounding box center [418, 309] width 7 height 7
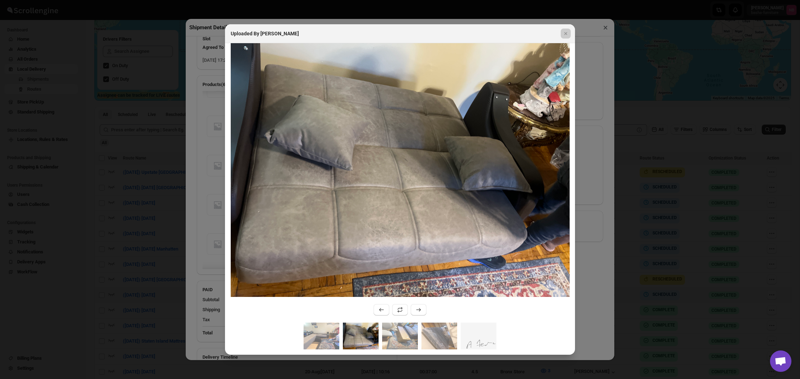
click at [607, 280] on div at bounding box center [400, 189] width 800 height 379
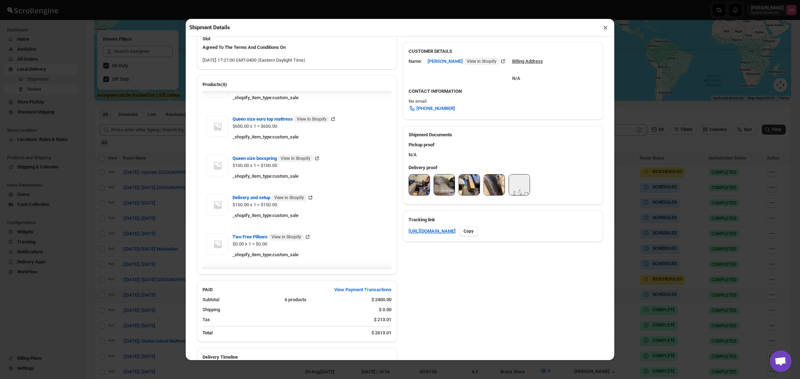
click at [639, 277] on div "Shipment Details × #3479 Awb : M9MEVR909W DATE [DATE] | 17:27 Success DELIVERED…" at bounding box center [400, 189] width 800 height 379
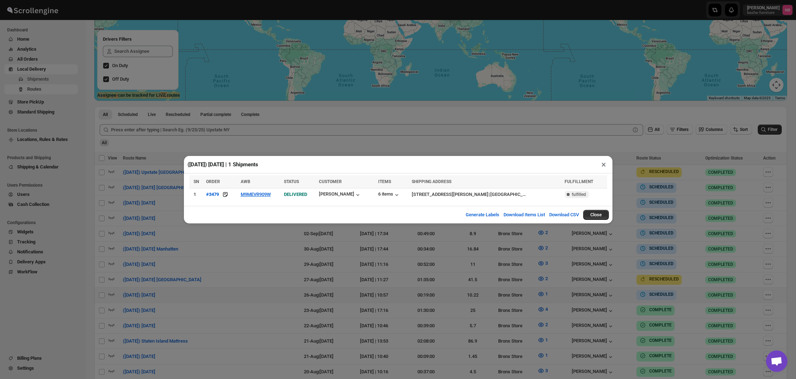
click at [493, 281] on div "([DATE]) [DATE] | 1 Shipments × SN ORDER AWB STATUS CUSTOMER ITEMS SHIPPING ADD…" at bounding box center [398, 189] width 796 height 379
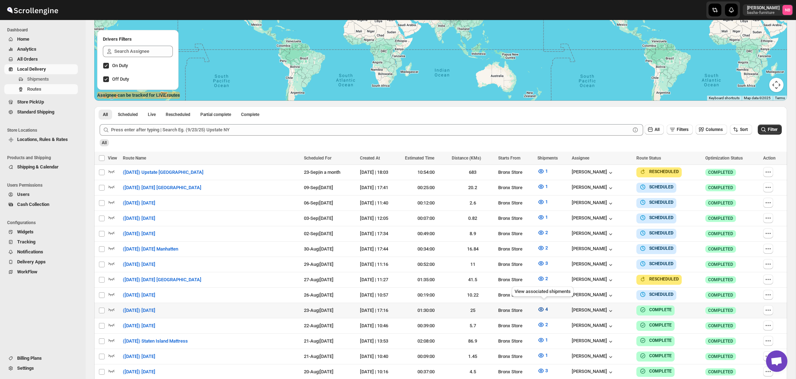
click at [538, 308] on button "4" at bounding box center [542, 309] width 19 height 11
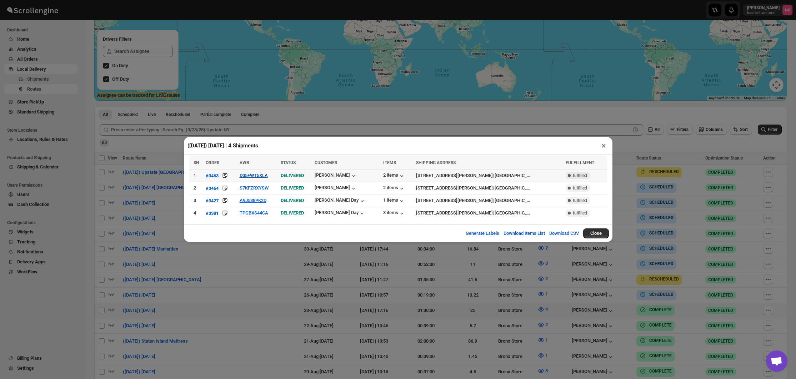
click at [262, 175] on button "D05FWT5XLA" at bounding box center [254, 175] width 28 height 5
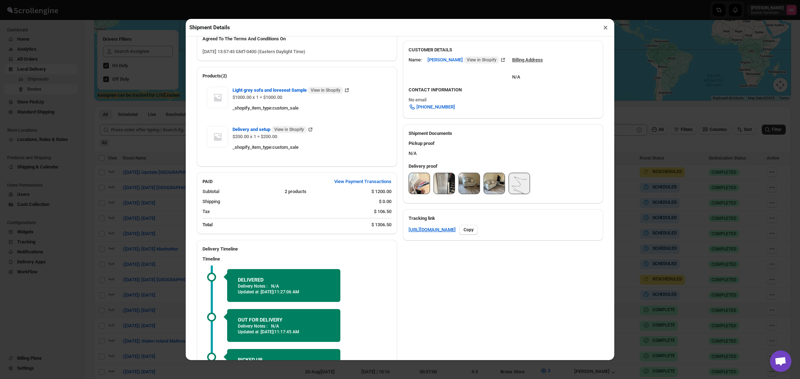
scroll to position [207, 0]
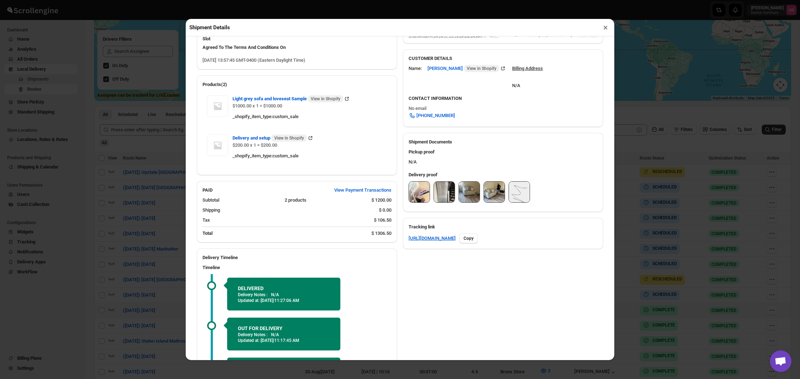
click at [422, 199] on img at bounding box center [419, 192] width 21 height 21
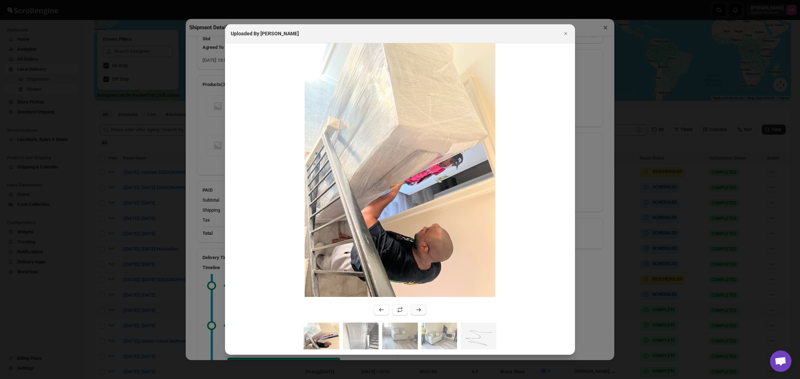
click at [416, 311] on icon ":rrka:" at bounding box center [418, 309] width 7 height 7
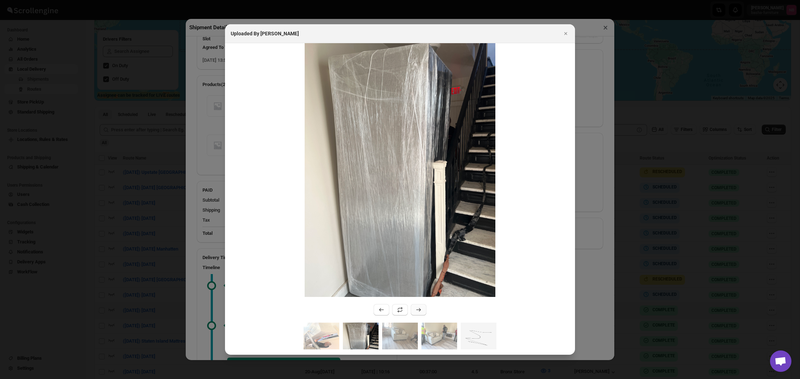
click at [416, 311] on icon ":rrka:" at bounding box center [418, 309] width 7 height 7
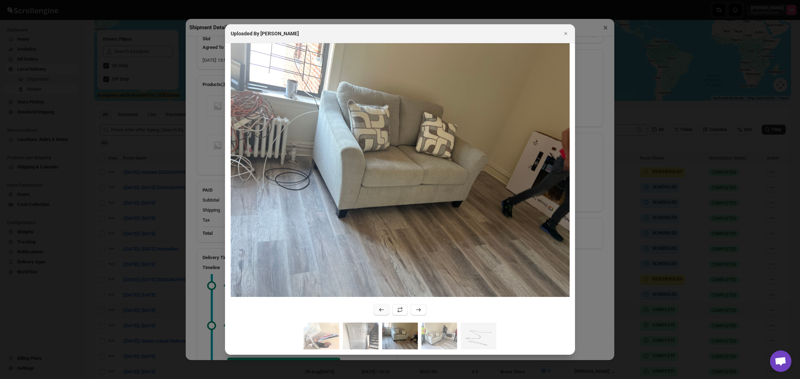
click at [381, 311] on icon ":rrka:" at bounding box center [381, 309] width 7 height 7
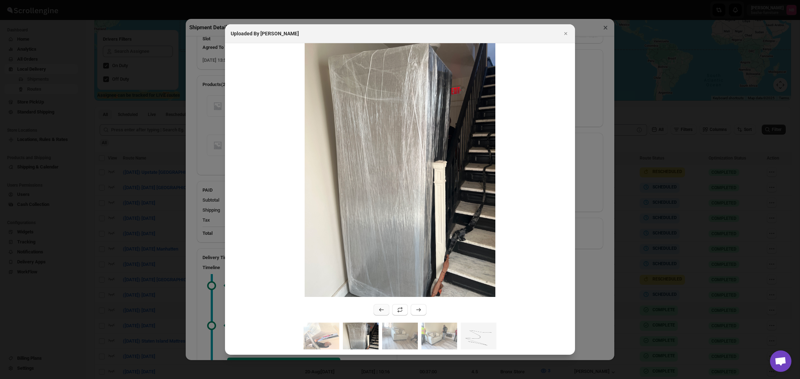
click at [381, 311] on icon ":rrka:" at bounding box center [381, 309] width 7 height 7
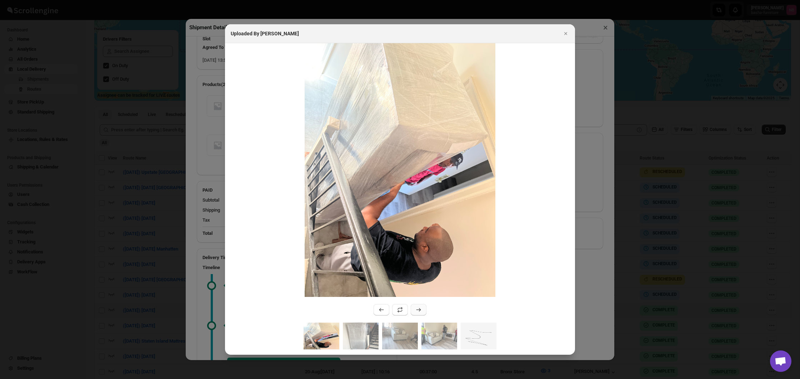
click at [418, 307] on icon ":rrka:" at bounding box center [418, 309] width 7 height 7
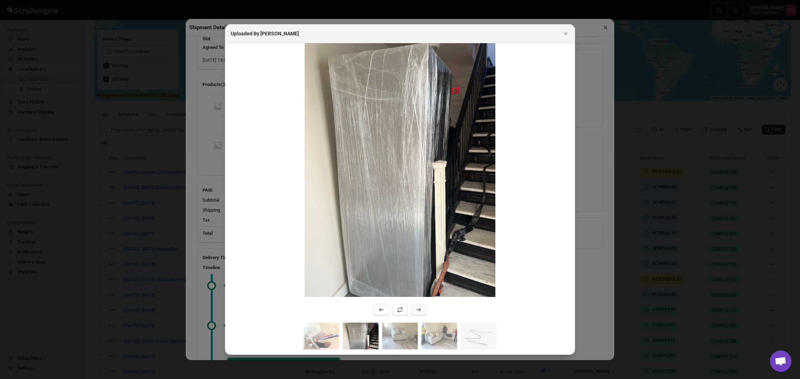
click at [418, 307] on icon ":rrka:" at bounding box center [418, 309] width 7 height 7
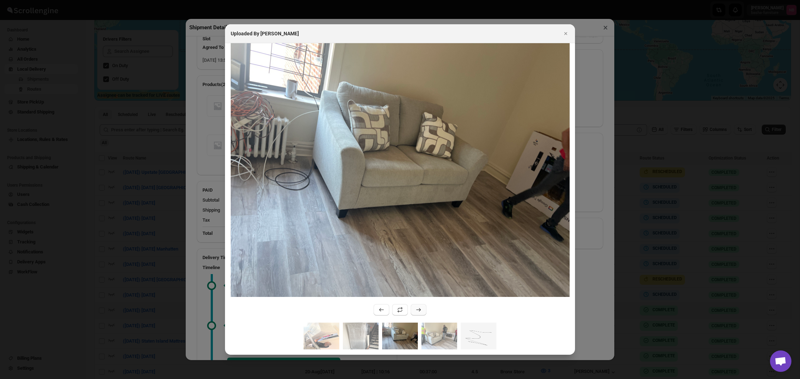
click at [418, 307] on icon ":rrka:" at bounding box center [418, 309] width 7 height 7
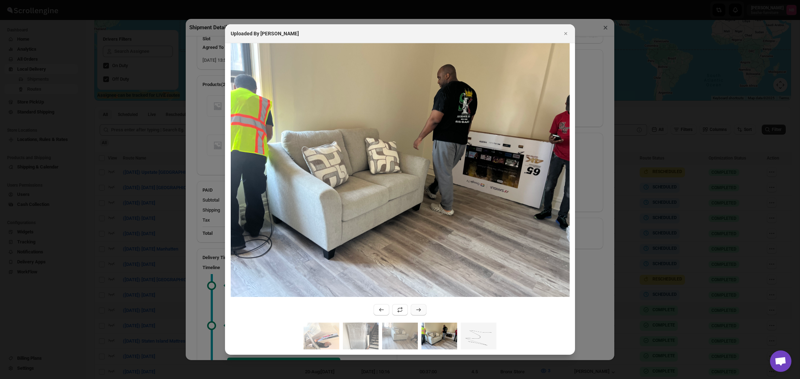
click at [418, 307] on icon ":rrka:" at bounding box center [418, 309] width 7 height 7
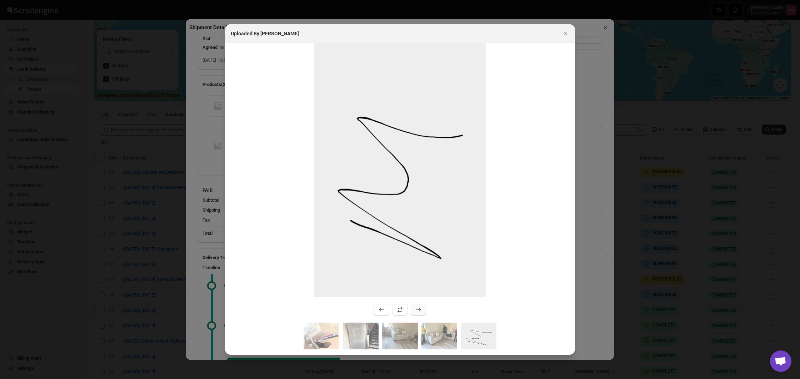
click at [418, 307] on icon ":rrka:" at bounding box center [418, 309] width 7 height 7
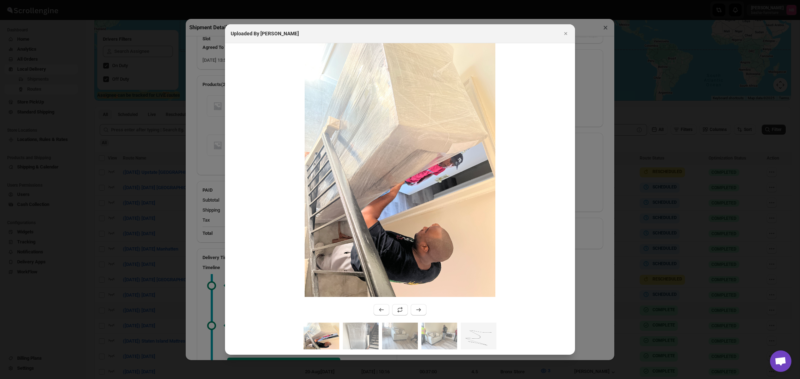
click at [577, 282] on div at bounding box center [400, 189] width 800 height 379
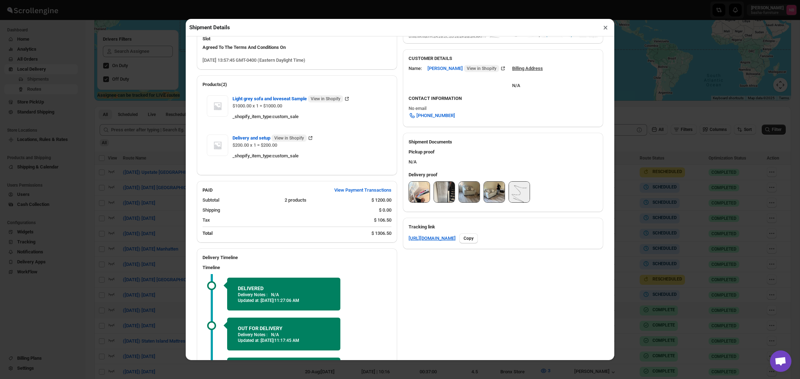
click at [649, 279] on div "Shipment Details × #3463 Awb : D05FWT5XLA DATE [DATE] | 13:58 Success DELIVERED…" at bounding box center [400, 189] width 800 height 379
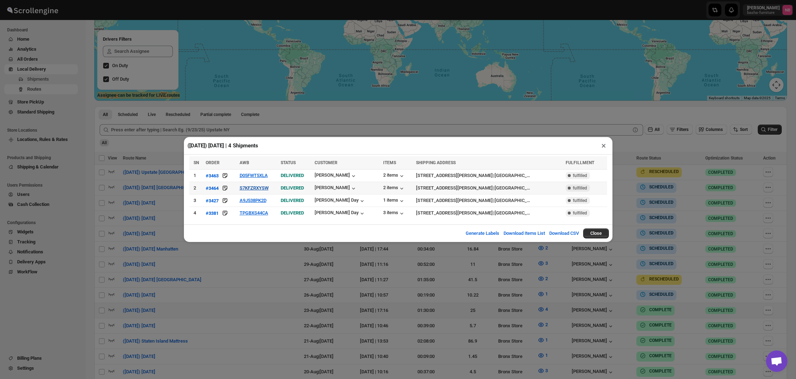
click at [260, 187] on button "S7KFZRXYSW" at bounding box center [254, 187] width 29 height 5
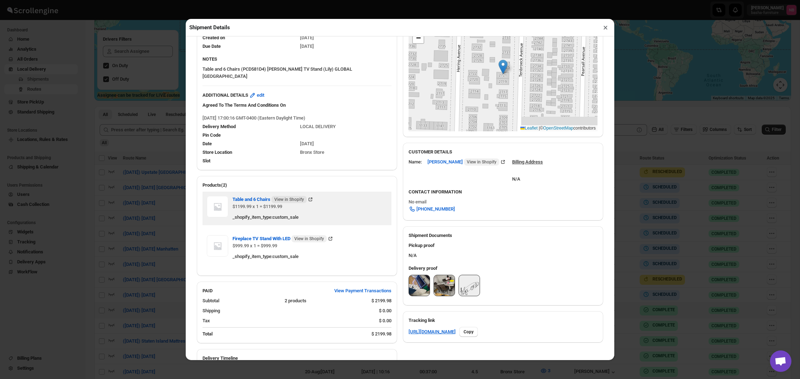
scroll to position [115, 0]
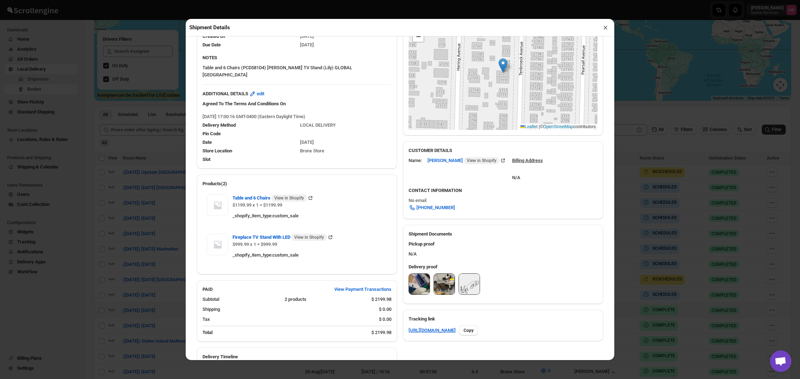
click at [419, 282] on img at bounding box center [419, 284] width 21 height 21
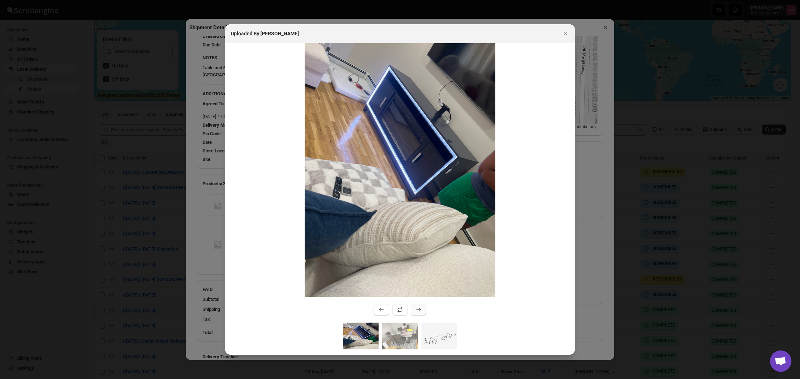
click at [421, 309] on icon ":rs1e:" at bounding box center [418, 309] width 7 height 7
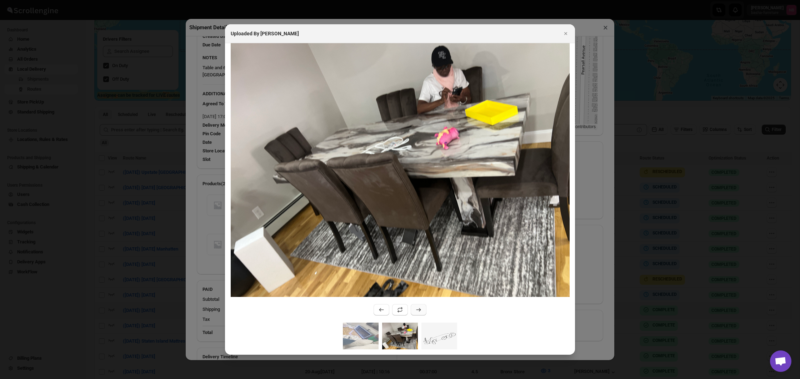
click at [421, 309] on icon ":rs1e:" at bounding box center [418, 309] width 7 height 7
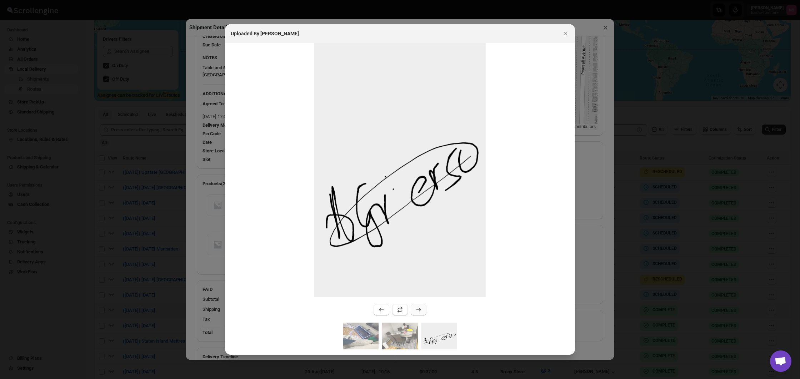
click at [421, 309] on icon ":rs1e:" at bounding box center [418, 309] width 7 height 7
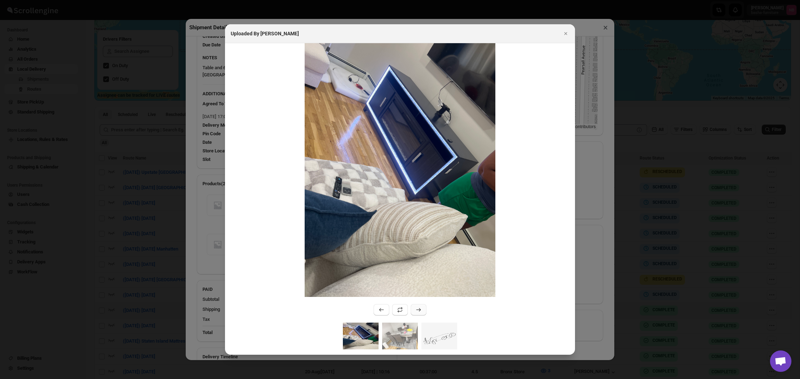
click at [421, 309] on icon ":rs1e:" at bounding box center [418, 309] width 7 height 7
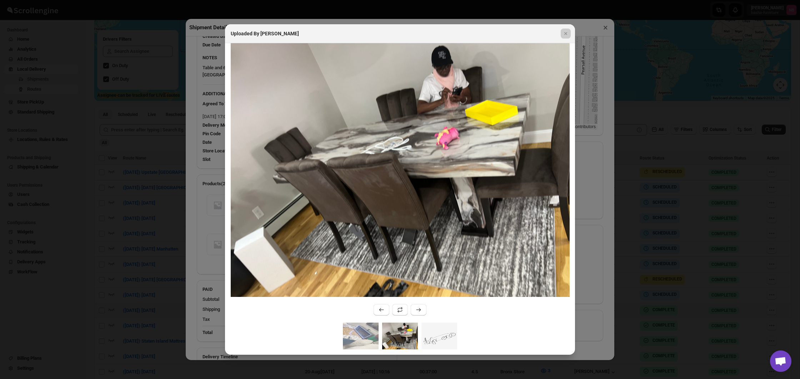
click at [581, 147] on div at bounding box center [400, 189] width 800 height 379
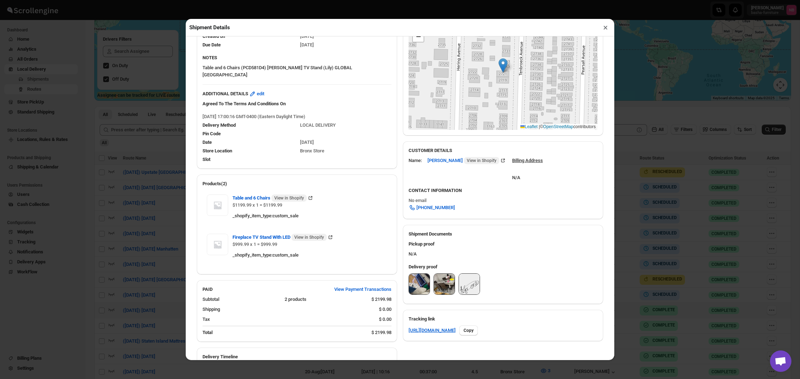
click at [616, 156] on div "Shipment Details × #3464 Awb : S7KFZRXYSW DATE [DATE] | 17:03 Success DELIVERED…" at bounding box center [400, 189] width 800 height 379
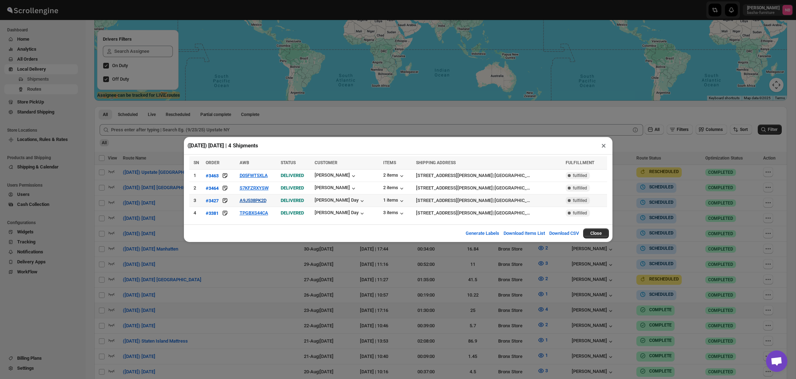
click at [266, 201] on button "A9J538PK2D" at bounding box center [253, 200] width 27 height 5
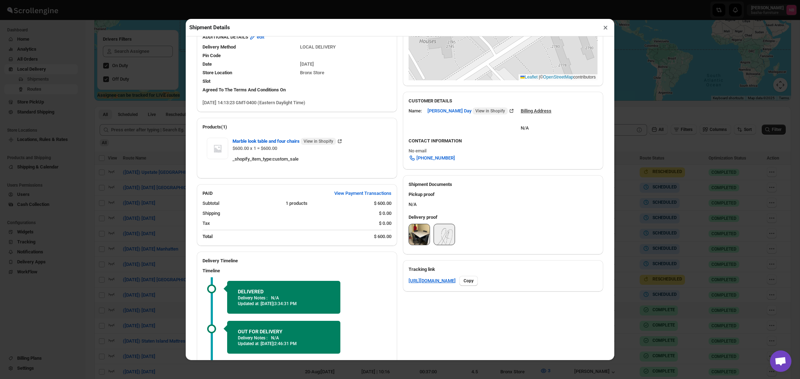
scroll to position [161, 0]
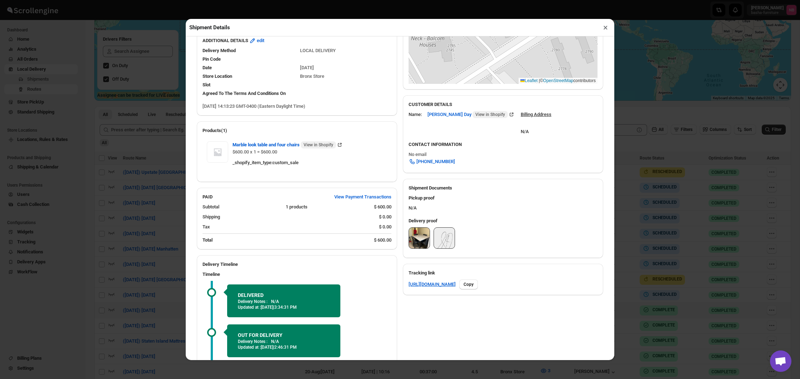
click at [419, 232] on img at bounding box center [419, 238] width 21 height 21
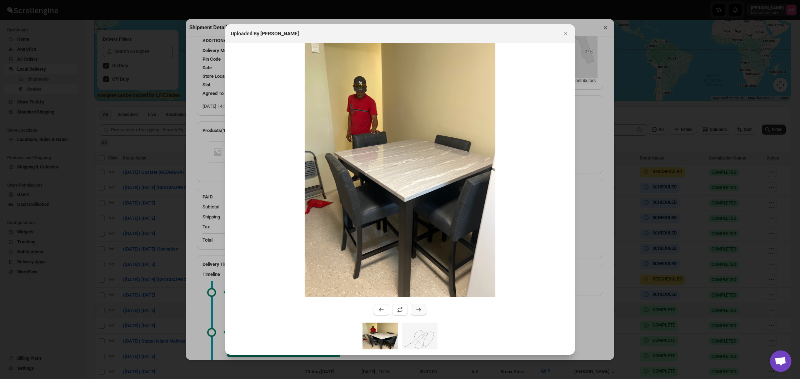
click at [417, 306] on button ":rsei:" at bounding box center [419, 309] width 16 height 11
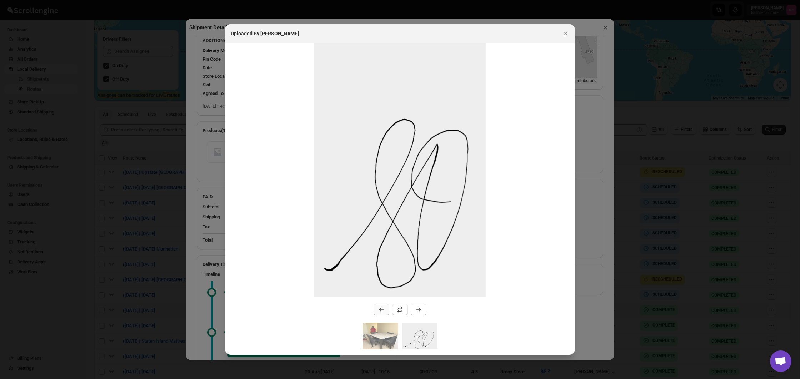
click at [383, 312] on icon ":rsei:" at bounding box center [381, 309] width 7 height 7
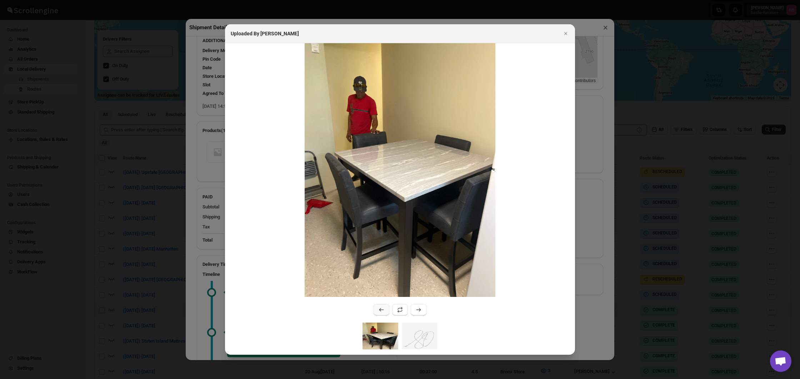
click at [383, 312] on icon ":rsei:" at bounding box center [381, 309] width 7 height 7
click at [603, 305] on div at bounding box center [400, 189] width 800 height 379
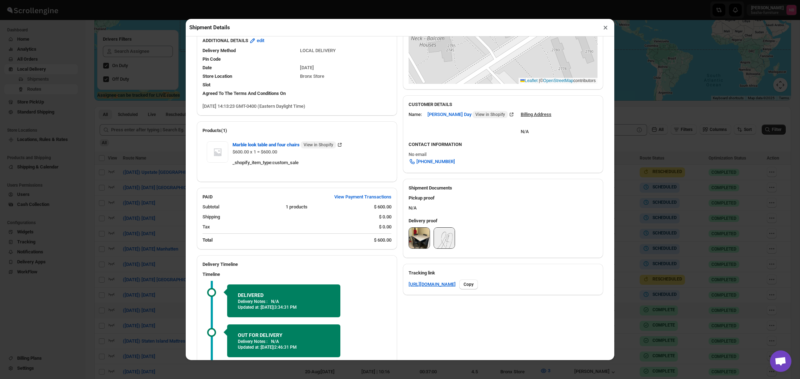
click at [647, 295] on div "Shipment Details × #3427 Awb : A9J538PK2D DATE [DATE] | 14:13 Success DELIVERED…" at bounding box center [400, 189] width 800 height 379
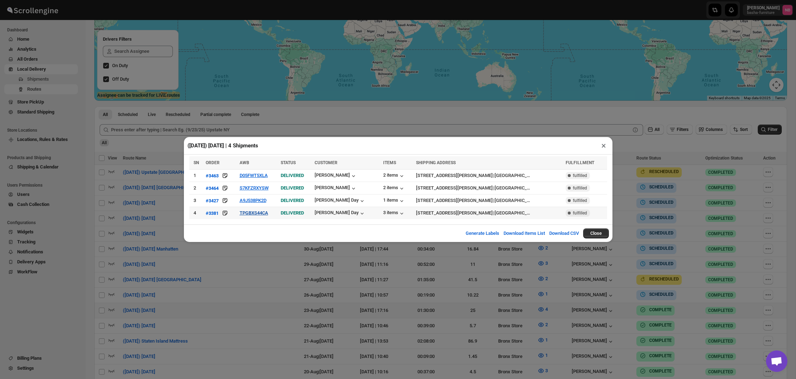
click at [257, 214] on button "TPGBXS44CA" at bounding box center [254, 212] width 29 height 5
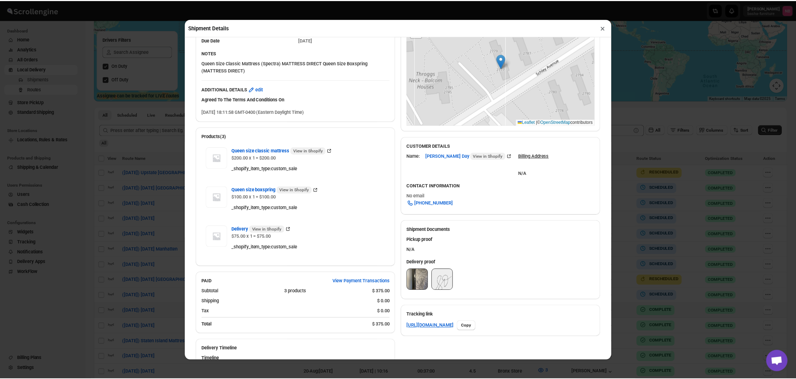
scroll to position [183, 0]
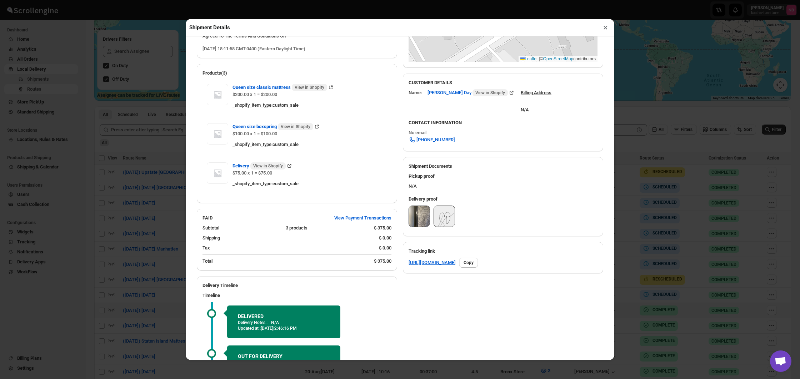
click at [411, 219] on img at bounding box center [419, 216] width 21 height 21
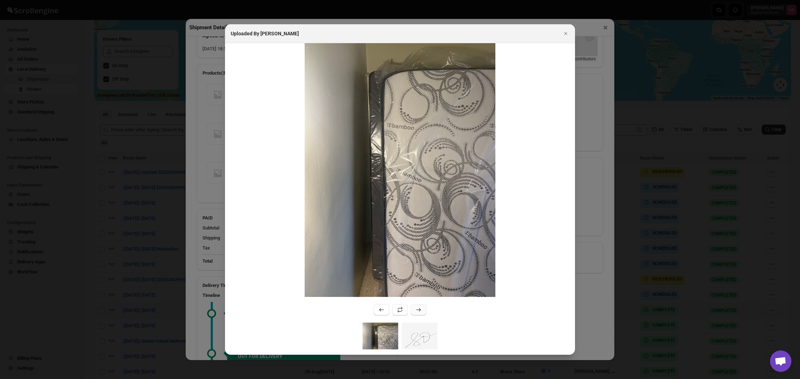
click at [416, 307] on button ":rsrm:" at bounding box center [419, 309] width 16 height 11
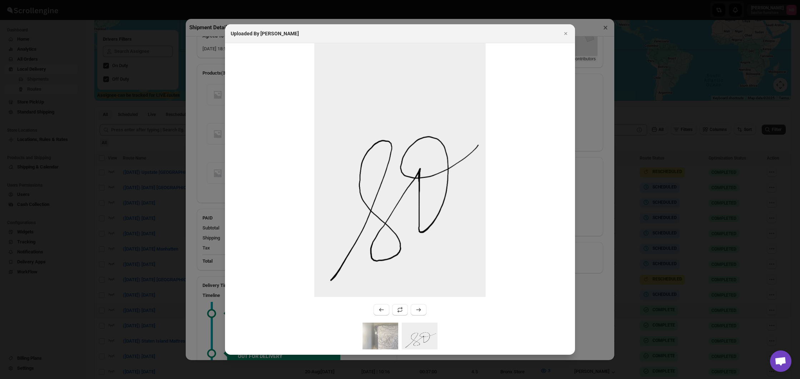
click at [589, 273] on div at bounding box center [400, 189] width 800 height 379
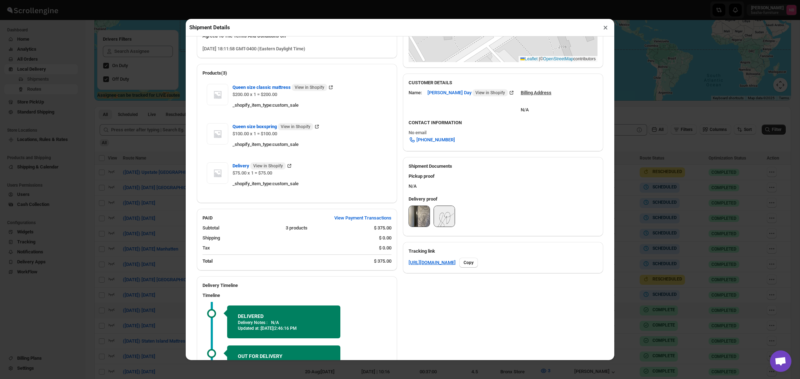
click at [629, 279] on div "Shipment Details × #3381 Awb : TPGBXS44CA DATE [DATE] | 18:12 Success DELIVERED…" at bounding box center [400, 189] width 800 height 379
click at [629, 279] on div "([DATE]) [DATE] | 4 Shipments × SN ORDER AWB STATUS CUSTOMER ITEMS SHIPPING ADD…" at bounding box center [400, 189] width 800 height 379
